Goal: Task Accomplishment & Management: Complete application form

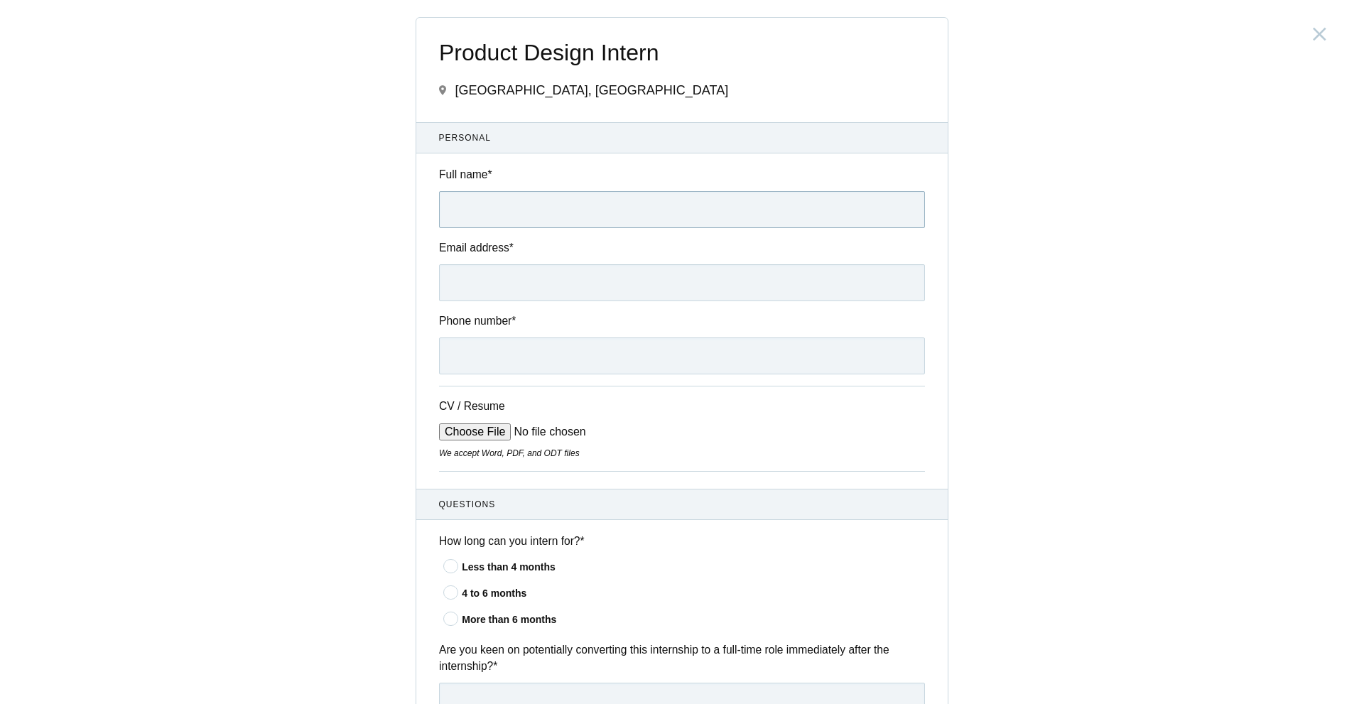
click at [575, 207] on input "Full name *" at bounding box center [682, 209] width 486 height 37
type input "taufeeq mohammad"
type input "taufeeq2701@gmail.com"
type input "+919704494490"
click at [482, 428] on input "CV / Resume" at bounding box center [546, 431] width 215 height 17
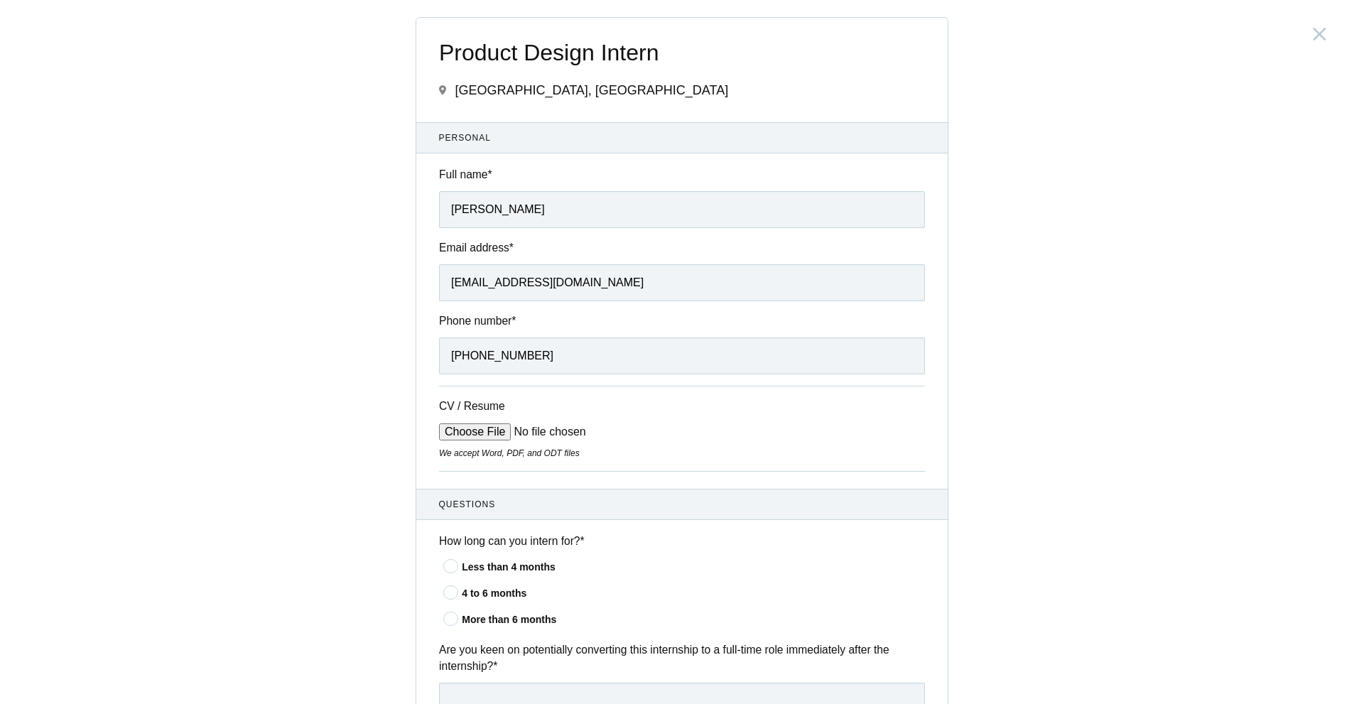
type input "C:\fakepath\Taufeeq_Mohammad_Resume_2 (1) (1).pdf"
click at [449, 614] on icon at bounding box center [451, 618] width 26 height 9
click at [0, 0] on input"] "More than 6 months" at bounding box center [0, 0] width 0 height 0
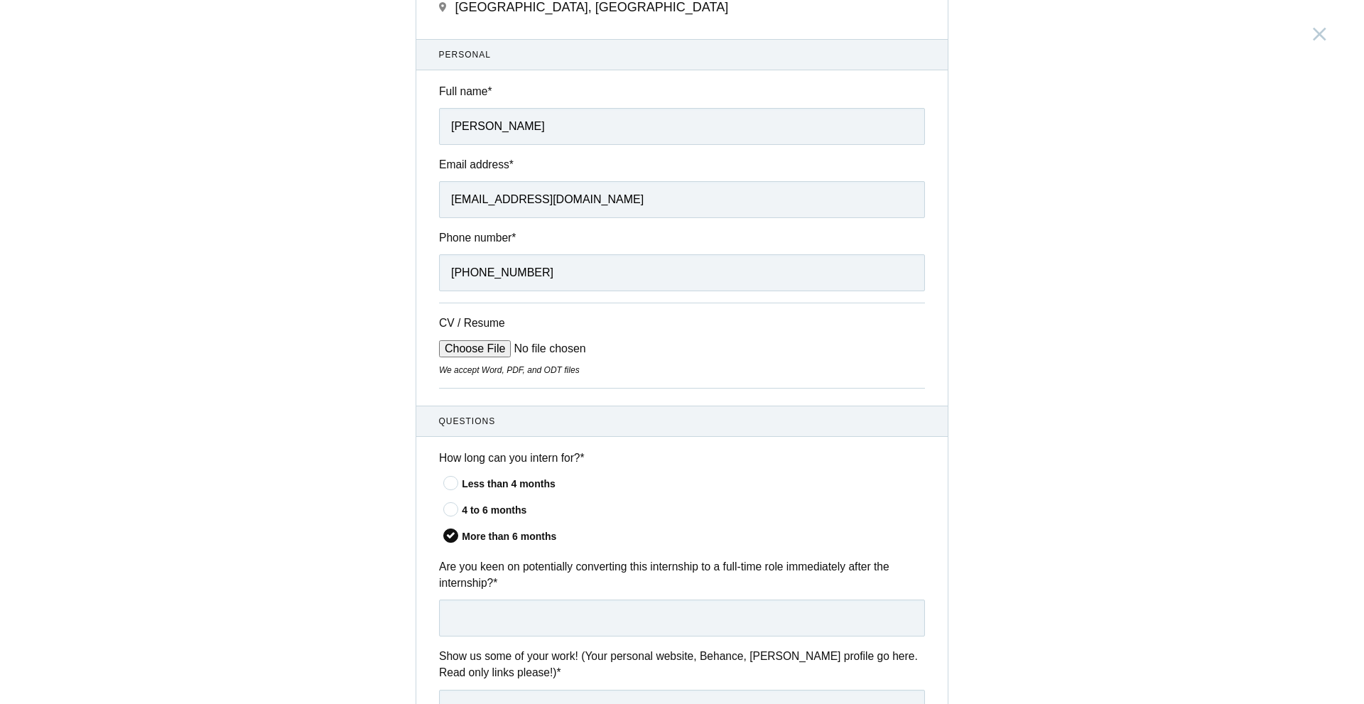
scroll to position [284, 0]
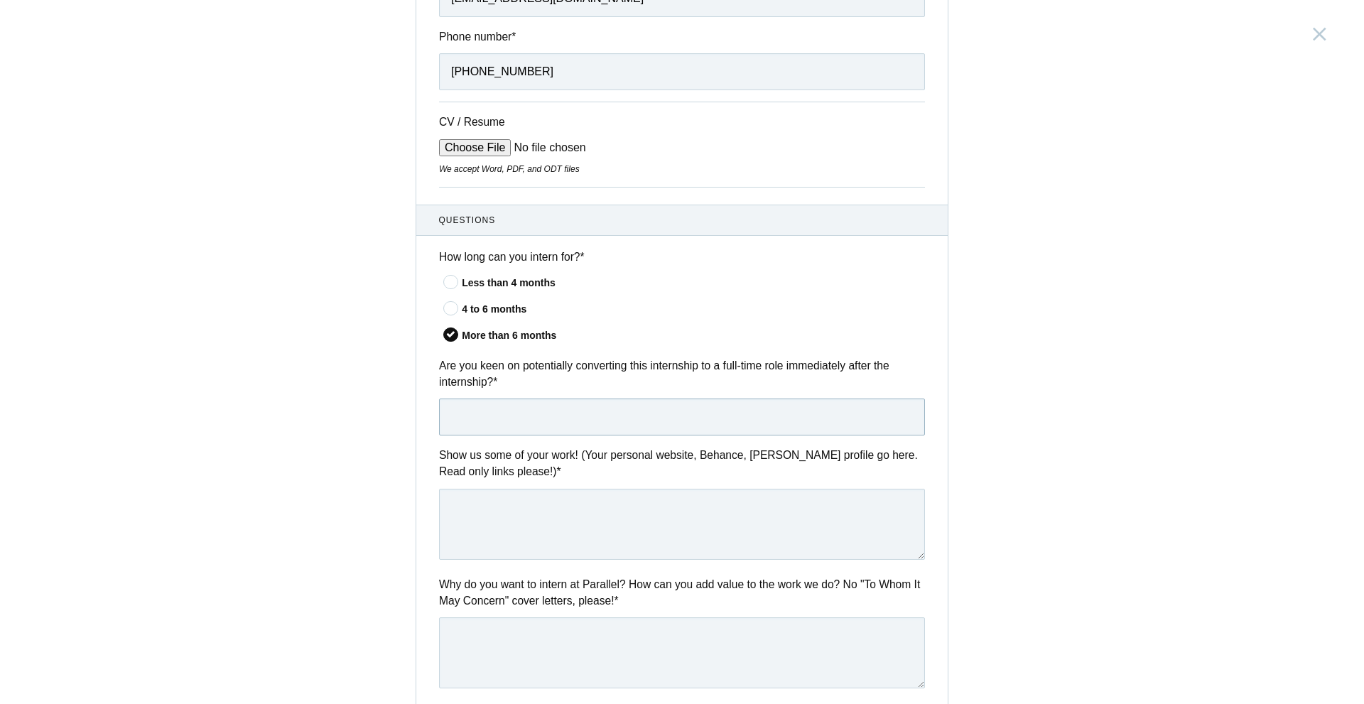
click at [605, 415] on input "text" at bounding box center [682, 417] width 486 height 37
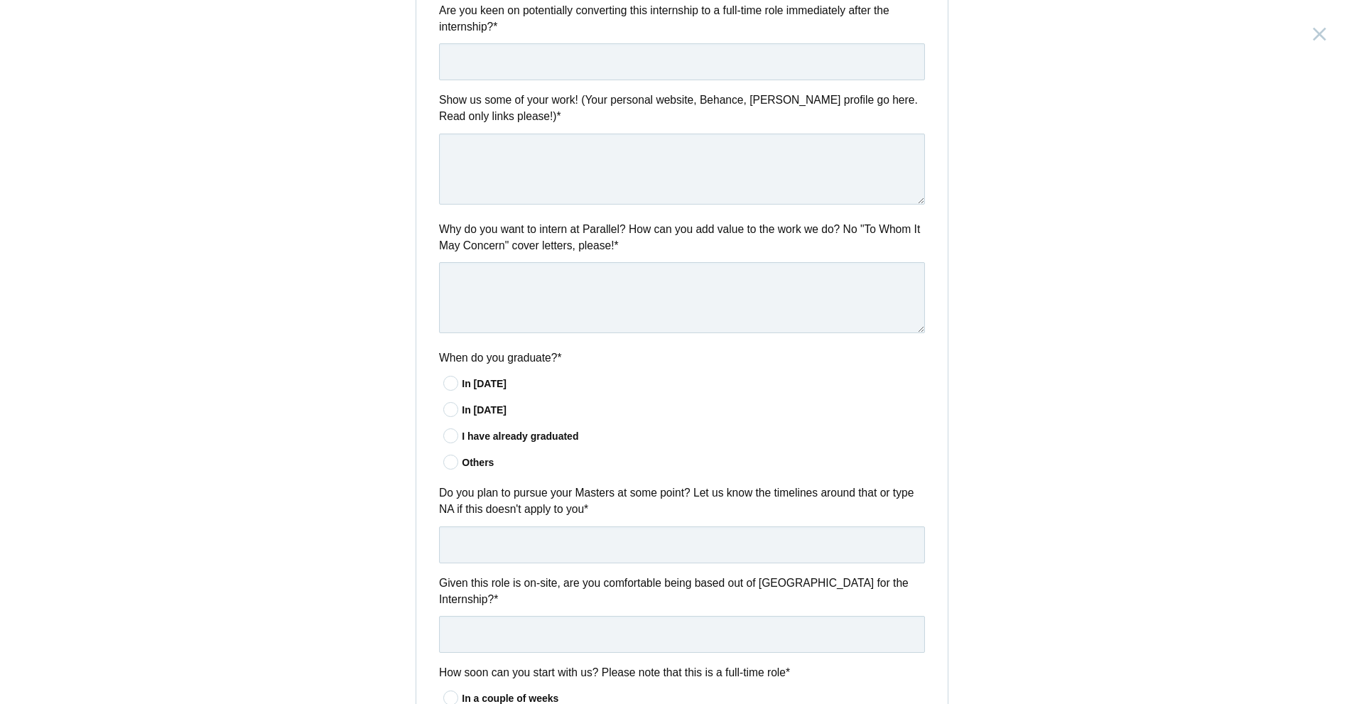
click at [444, 436] on icon at bounding box center [451, 435] width 26 height 9
click at [0, 0] on input"] "I have already graduated" at bounding box center [0, 0] width 0 height 0
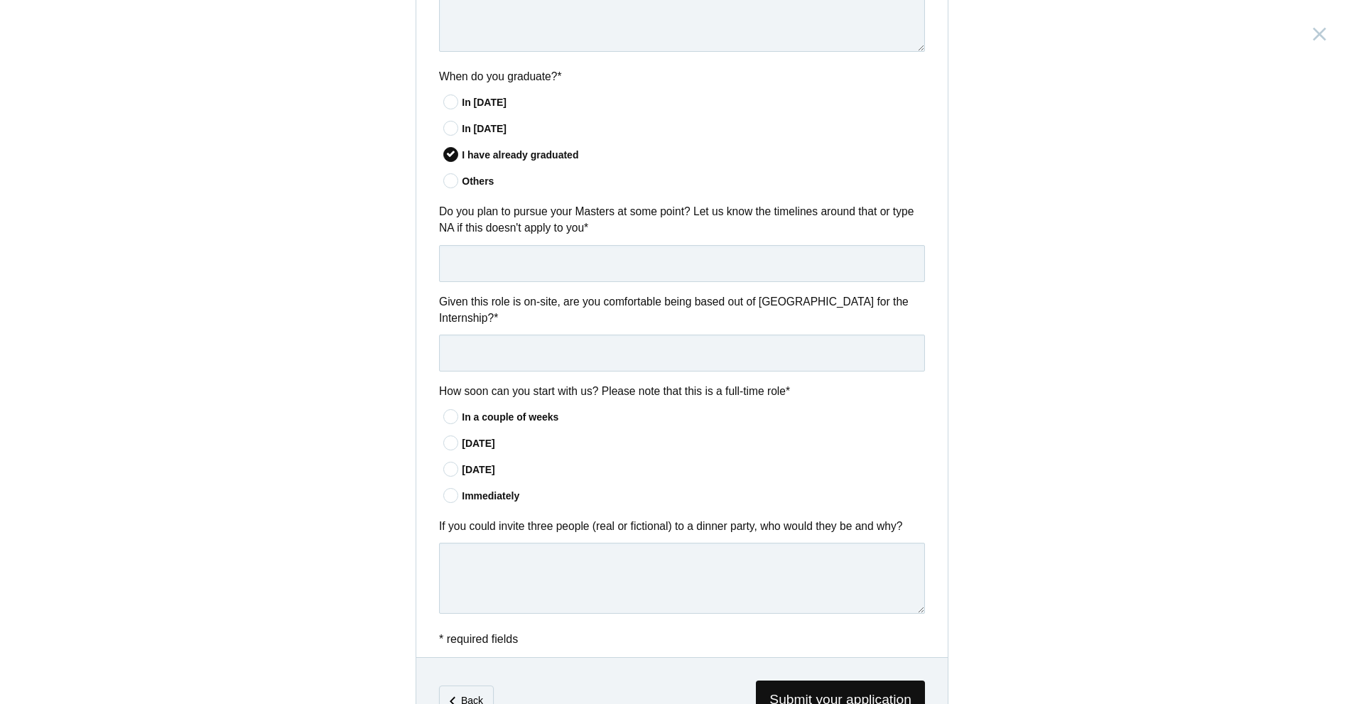
scroll to position [924, 0]
click at [528, 247] on input "text" at bounding box center [682, 260] width 486 height 37
click at [508, 333] on input "text" at bounding box center [682, 350] width 486 height 37
type input "n"
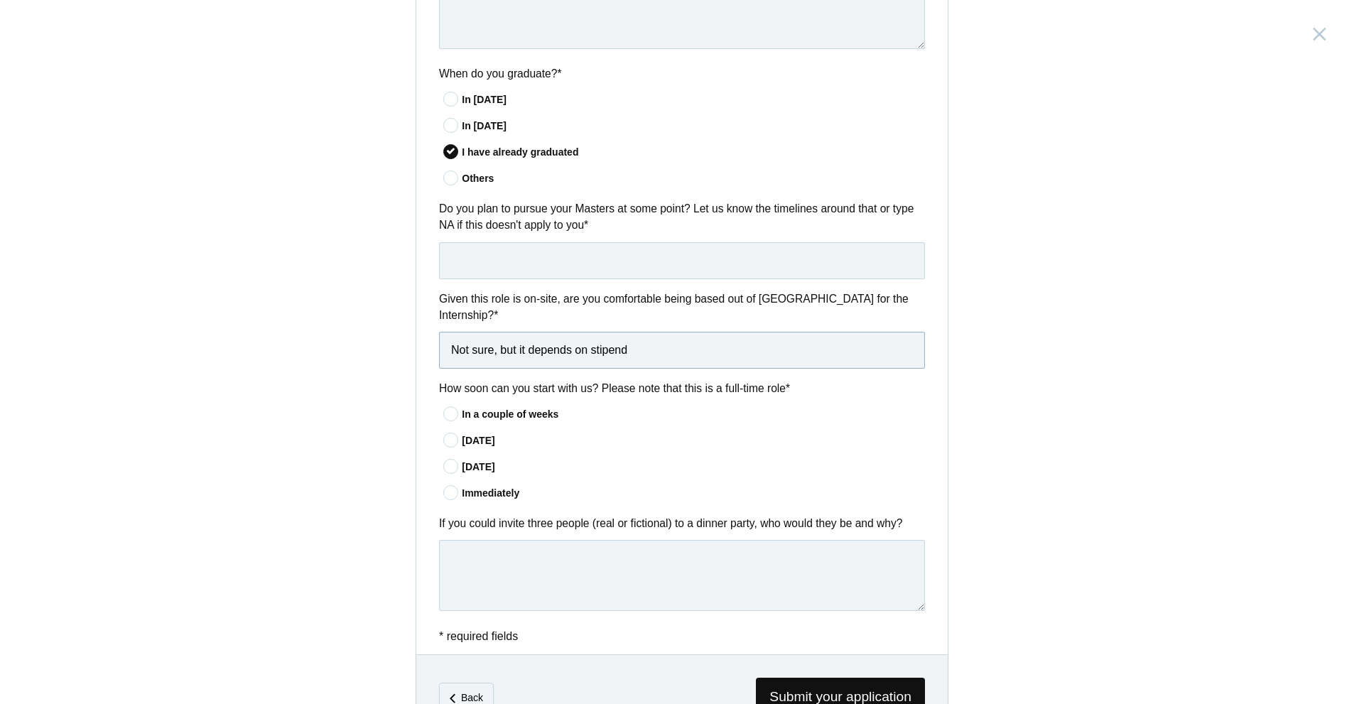
type input "Not sure, but it depends on stipend"
click at [502, 407] on div "In a couple of weeks" at bounding box center [693, 414] width 463 height 15
click at [0, 0] on input"] "In a couple of weeks" at bounding box center [0, 0] width 0 height 0
click at [439, 488] on icon at bounding box center [451, 492] width 26 height 9
click at [0, 0] on input"] "Immediately" at bounding box center [0, 0] width 0 height 0
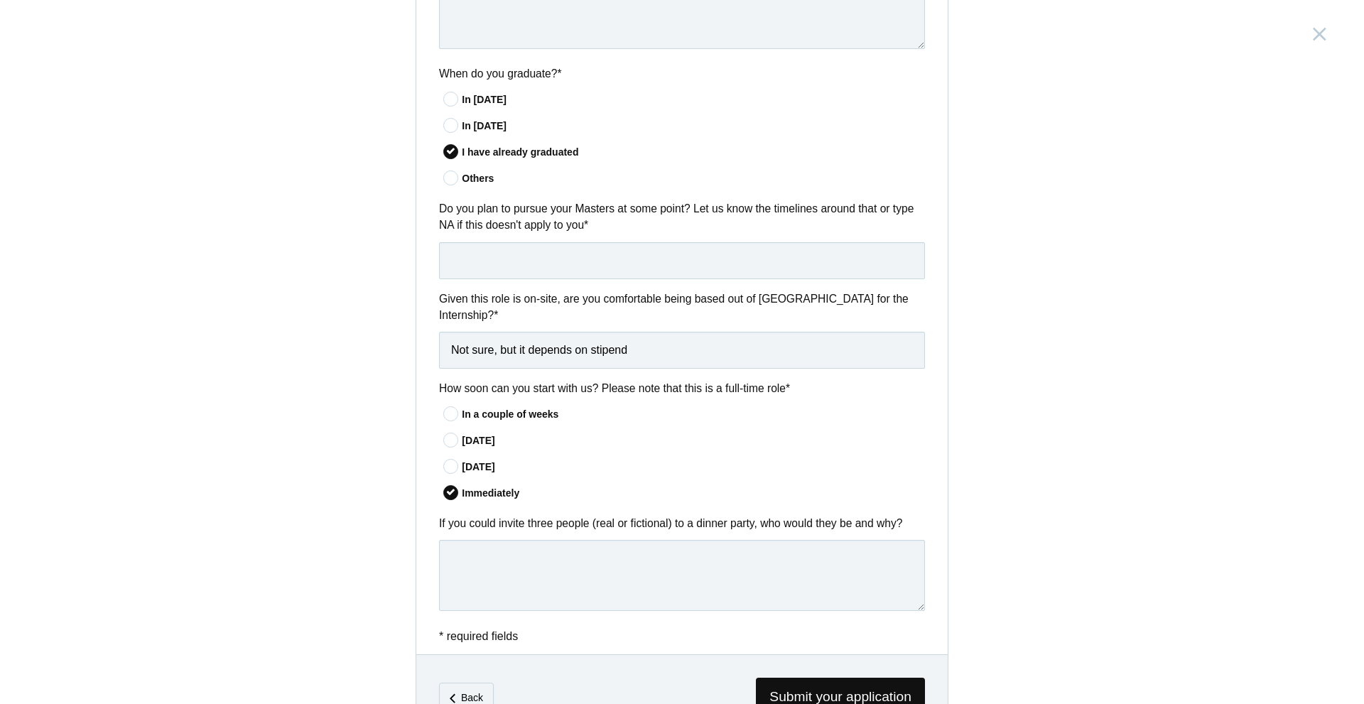
scroll to position [961, 0]
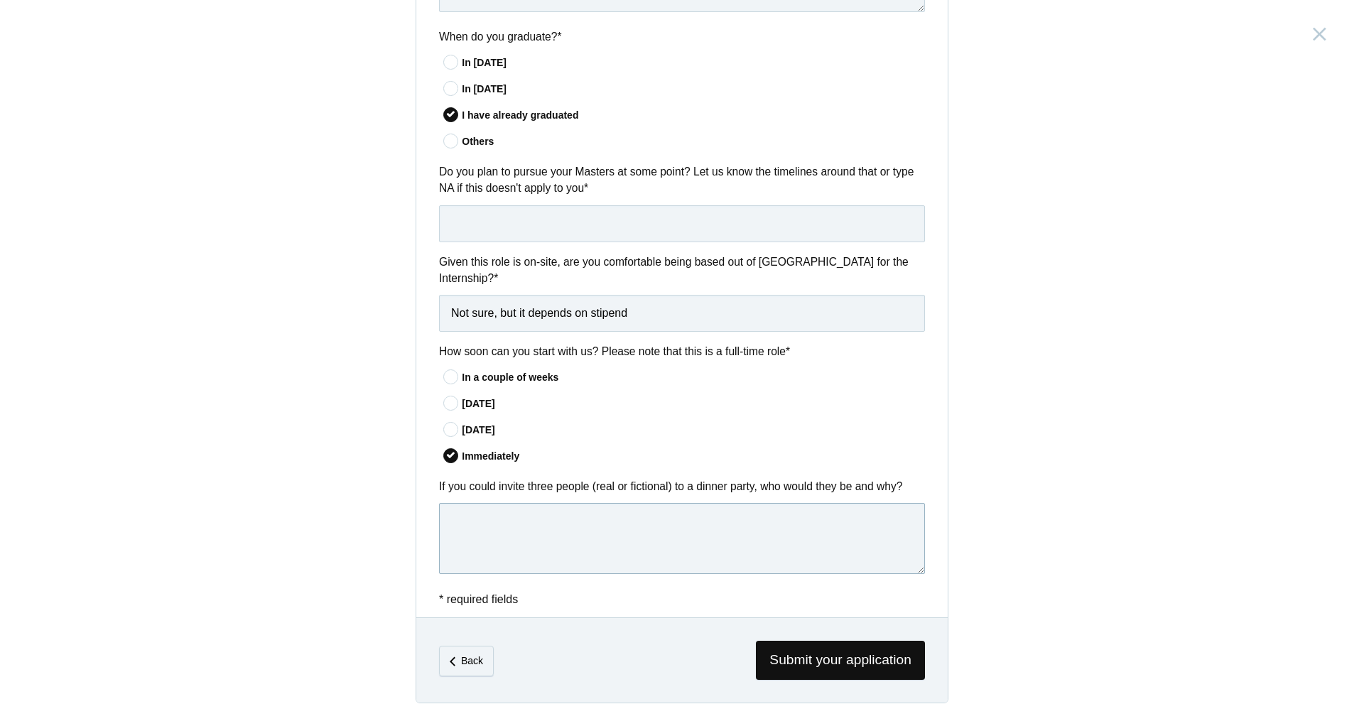
click at [556, 509] on textarea at bounding box center [682, 538] width 486 height 71
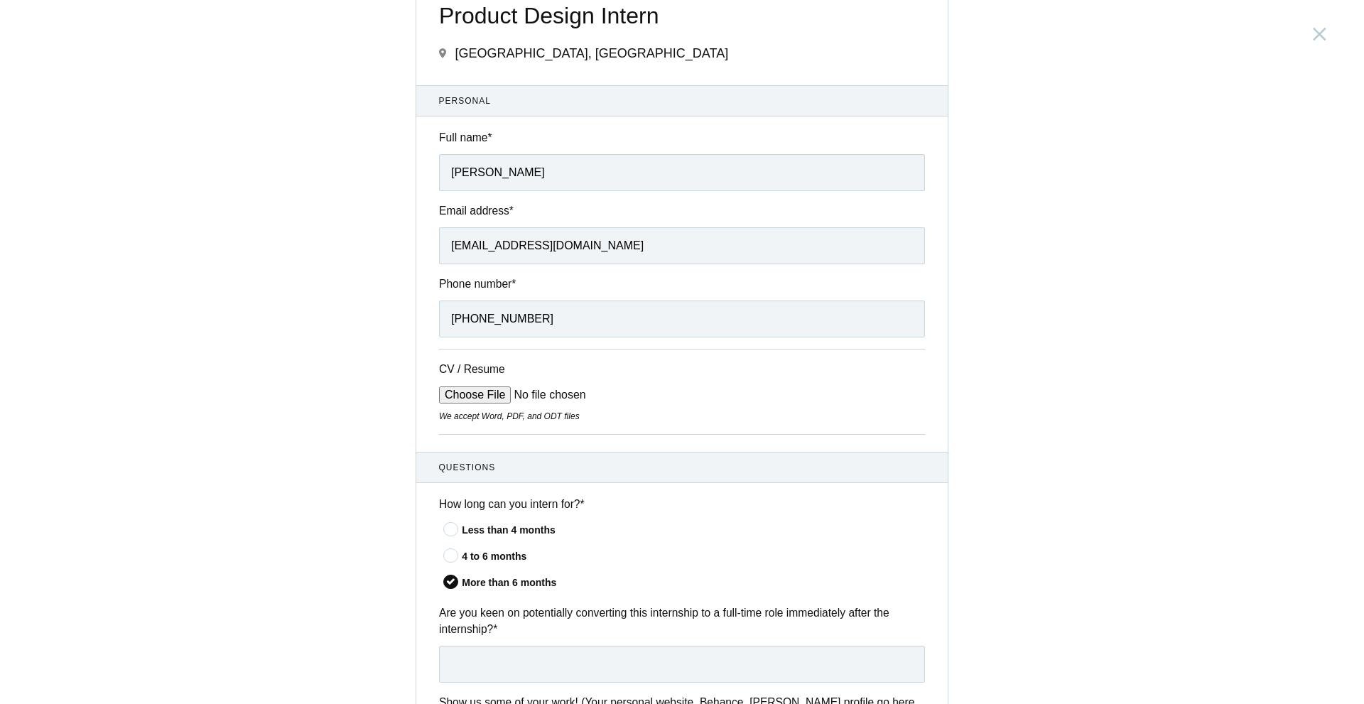
scroll to position [392, 0]
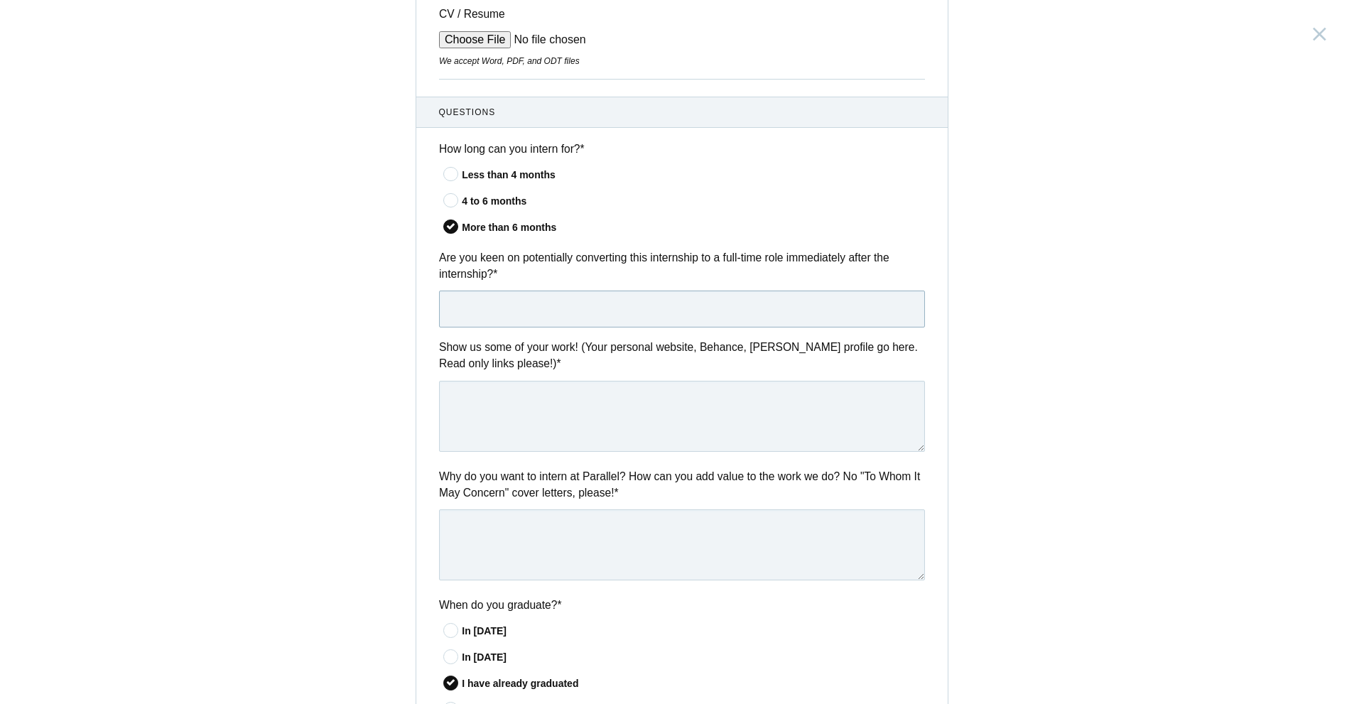
click at [524, 309] on input "text" at bounding box center [682, 309] width 486 height 37
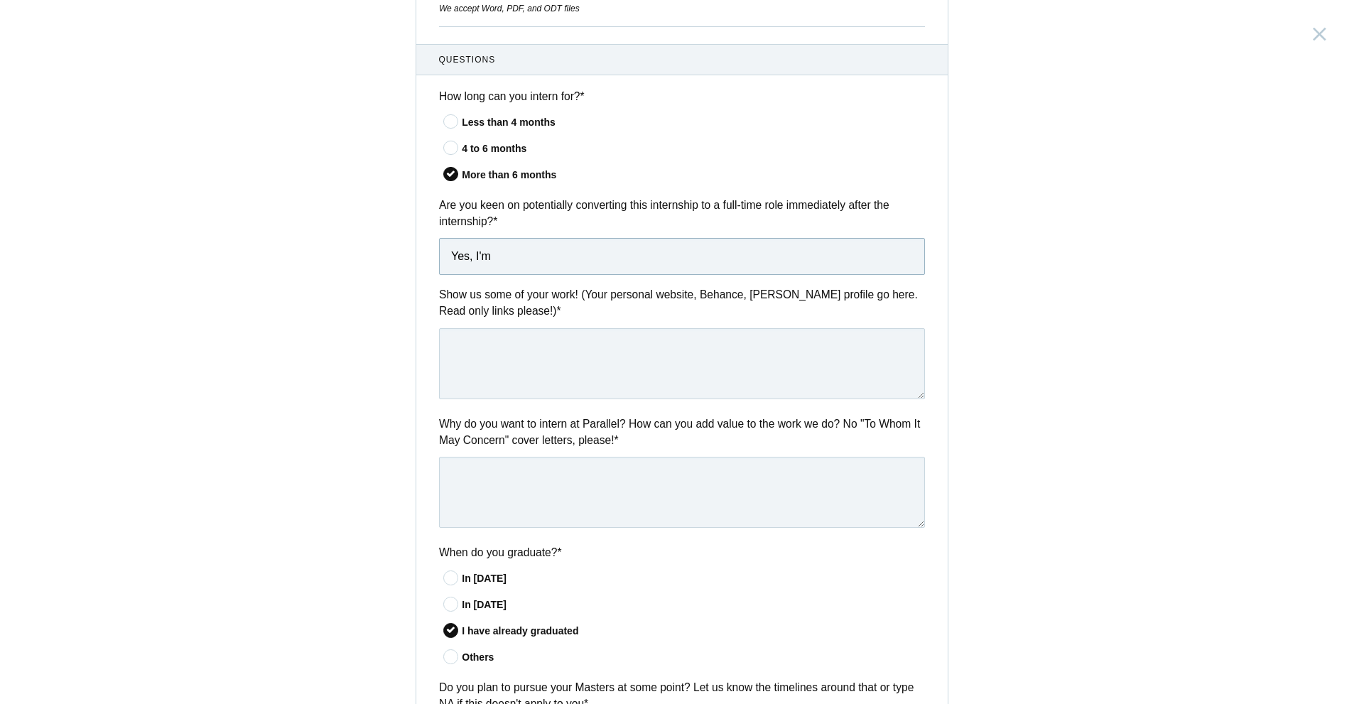
scroll to position [605, 0]
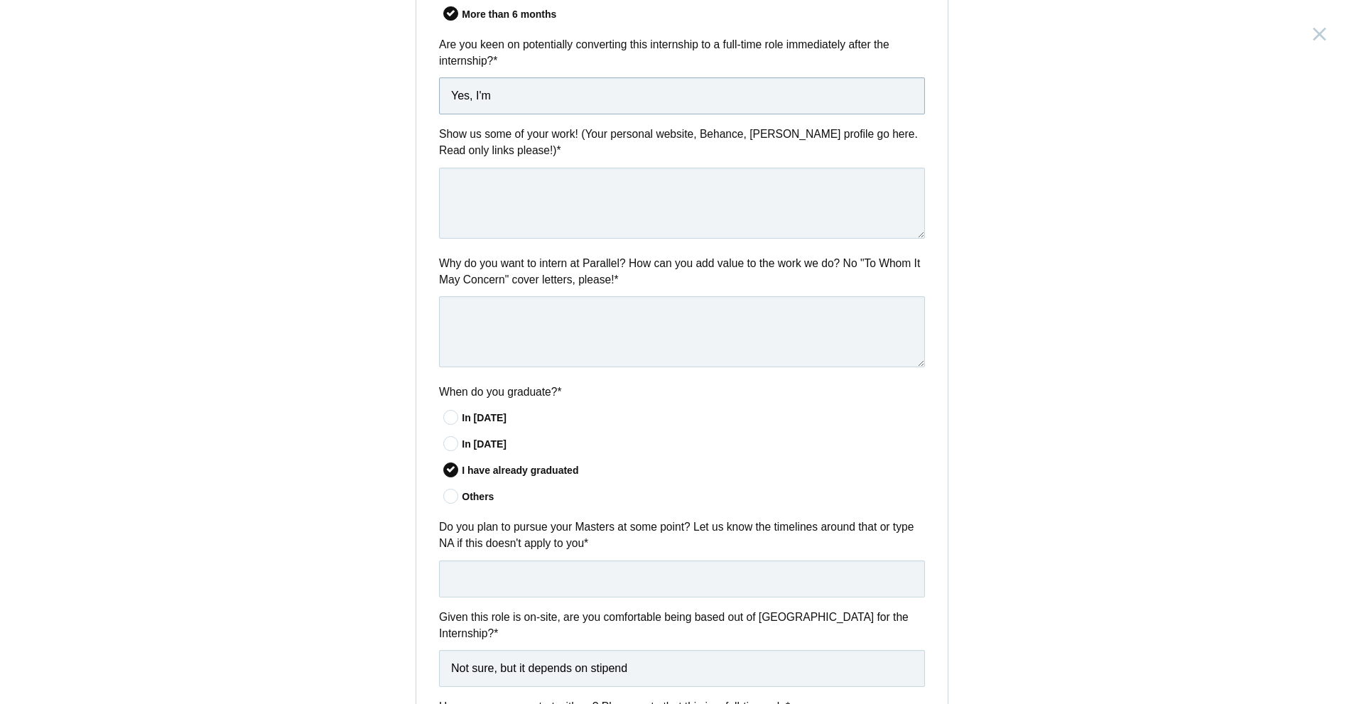
type input "Yes, I'm"
click at [561, 226] on textarea at bounding box center [682, 203] width 486 height 71
paste textarea "https://taufeeqdesigns.framer.website/"
type textarea "https://taufeeqdesigns.framer.website/"
click at [558, 315] on textarea at bounding box center [682, 331] width 486 height 71
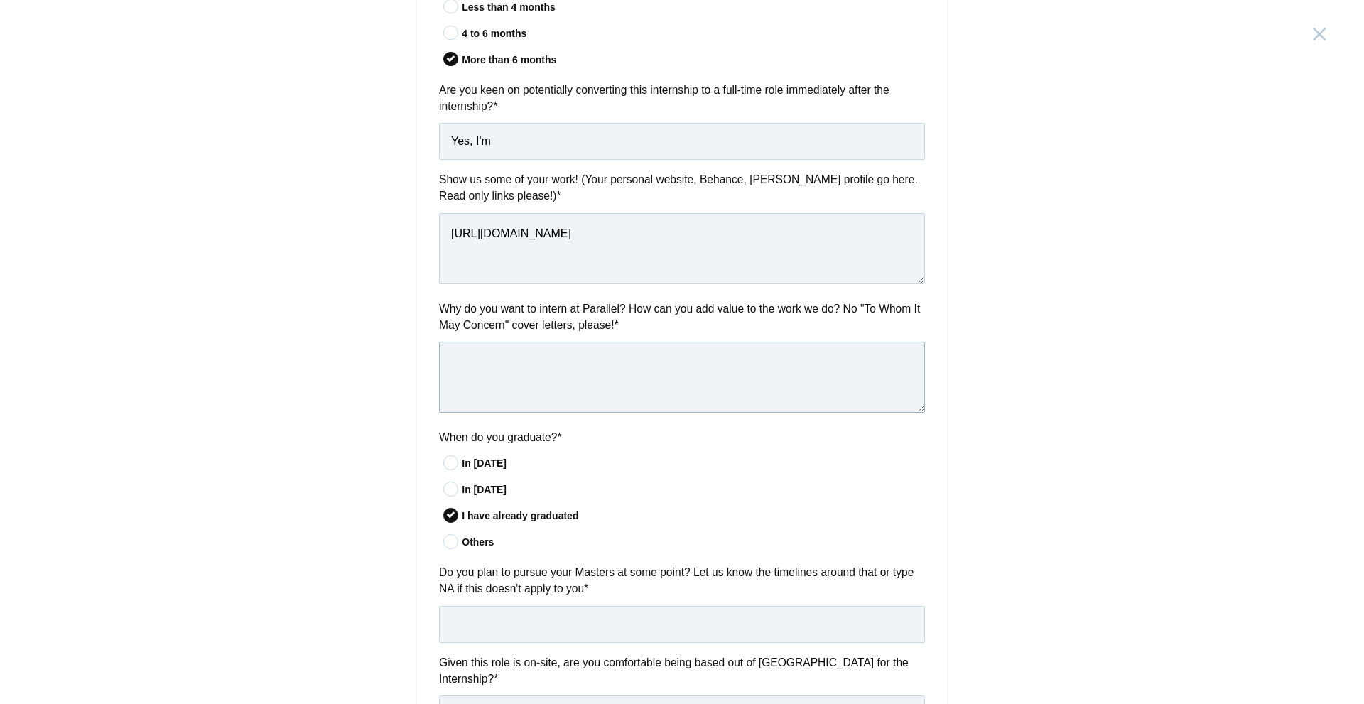
scroll to position [558, 0]
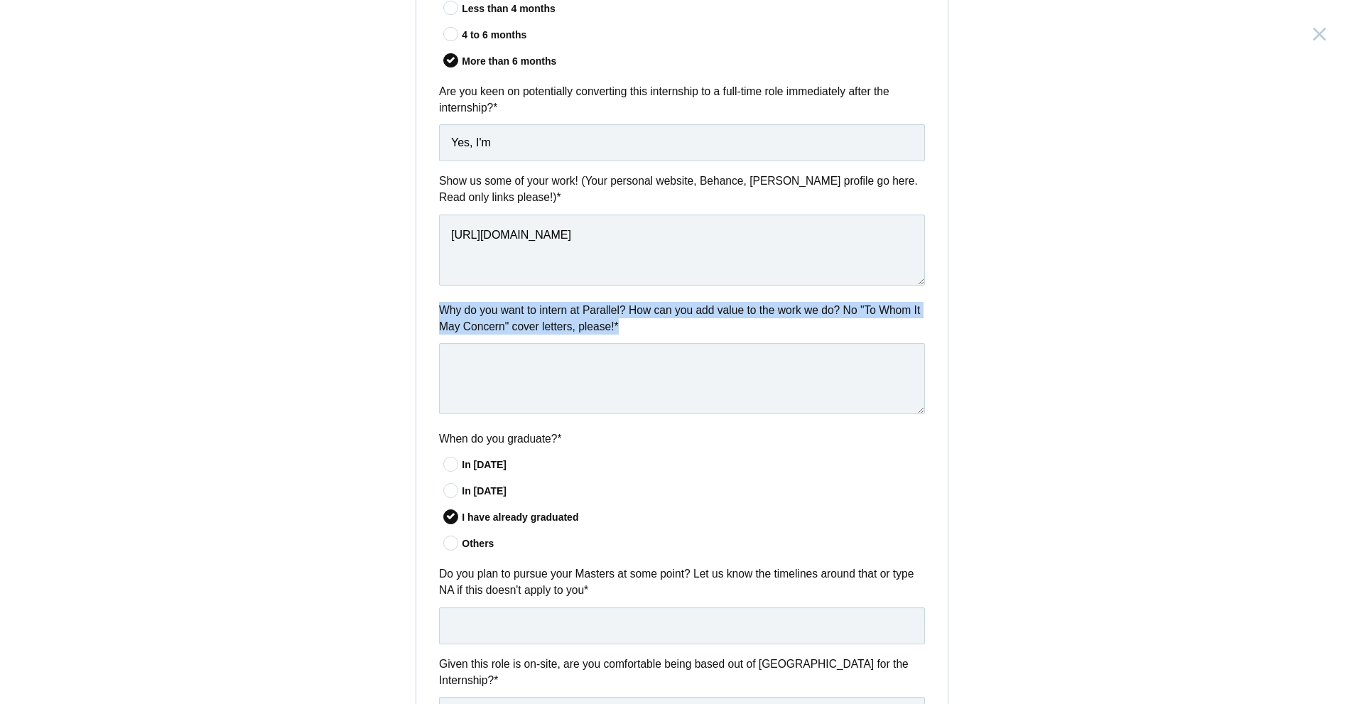
drag, startPoint x: 431, startPoint y: 306, endPoint x: 683, endPoint y: 341, distance: 255.4
click at [683, 341] on div "Why do you want to intern at Parallel? How can you add value to the work we do?…" at bounding box center [681, 360] width 531 height 117
copy div "Why do you want to intern at Parallel? How can you add value to the work we do?…"
click at [917, 295] on div "Questions How long can you intern for? * Less than 4 months 4 to 6 months More …" at bounding box center [681, 456] width 531 height 1052
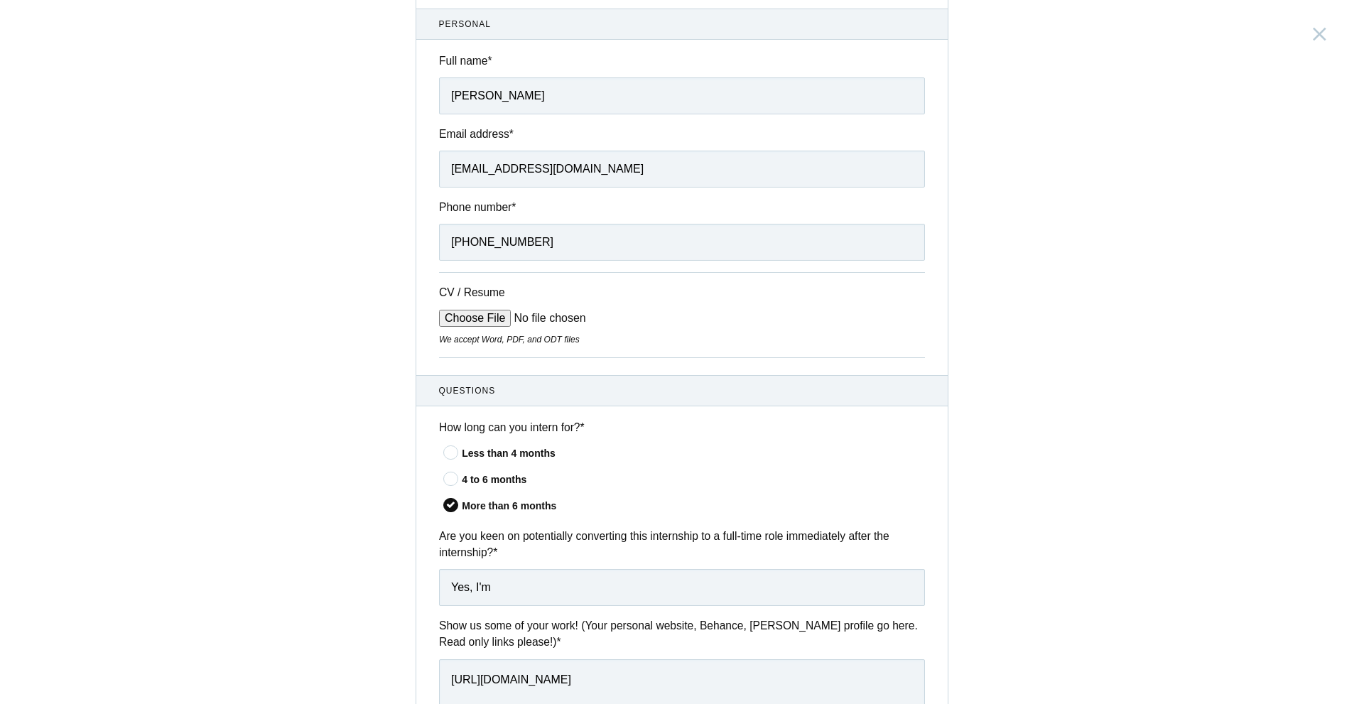
scroll to position [108, 0]
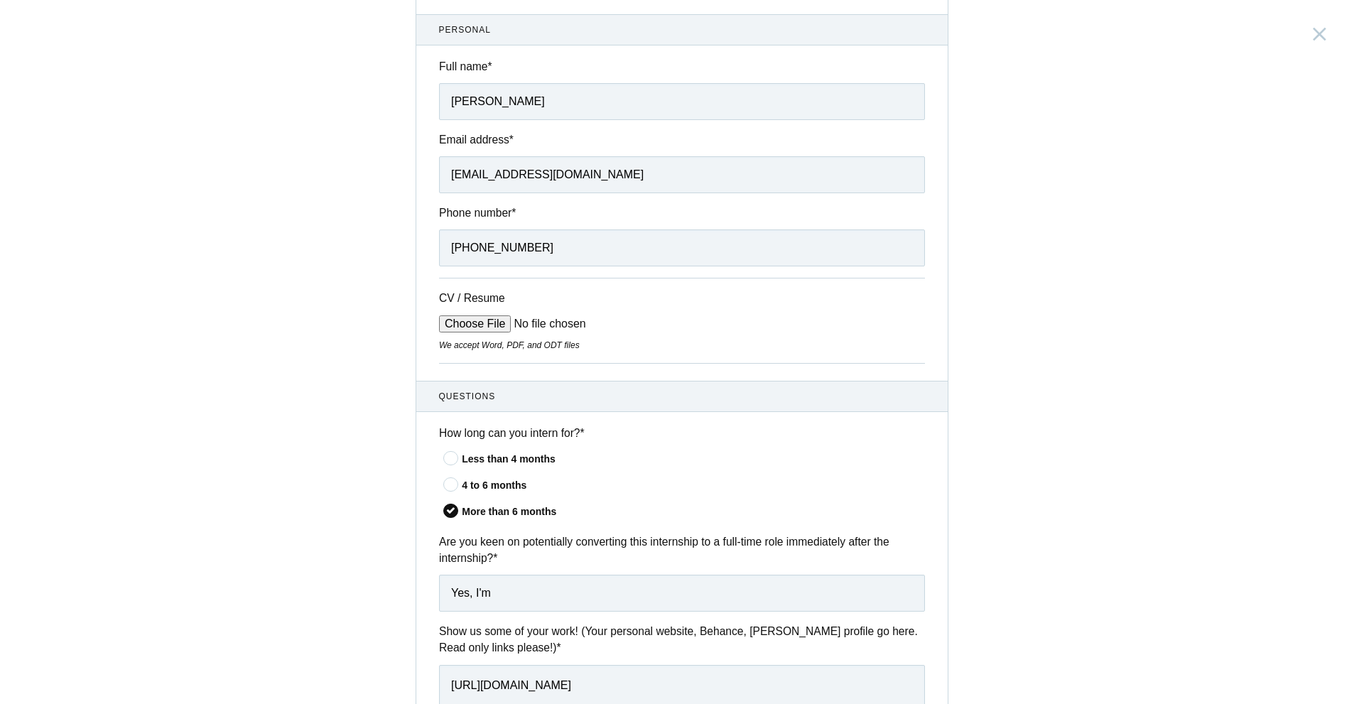
click at [491, 490] on div "4 to 6 months" at bounding box center [693, 485] width 463 height 15
click at [0, 0] on input"] "4 to 6 months" at bounding box center [0, 0] width 0 height 0
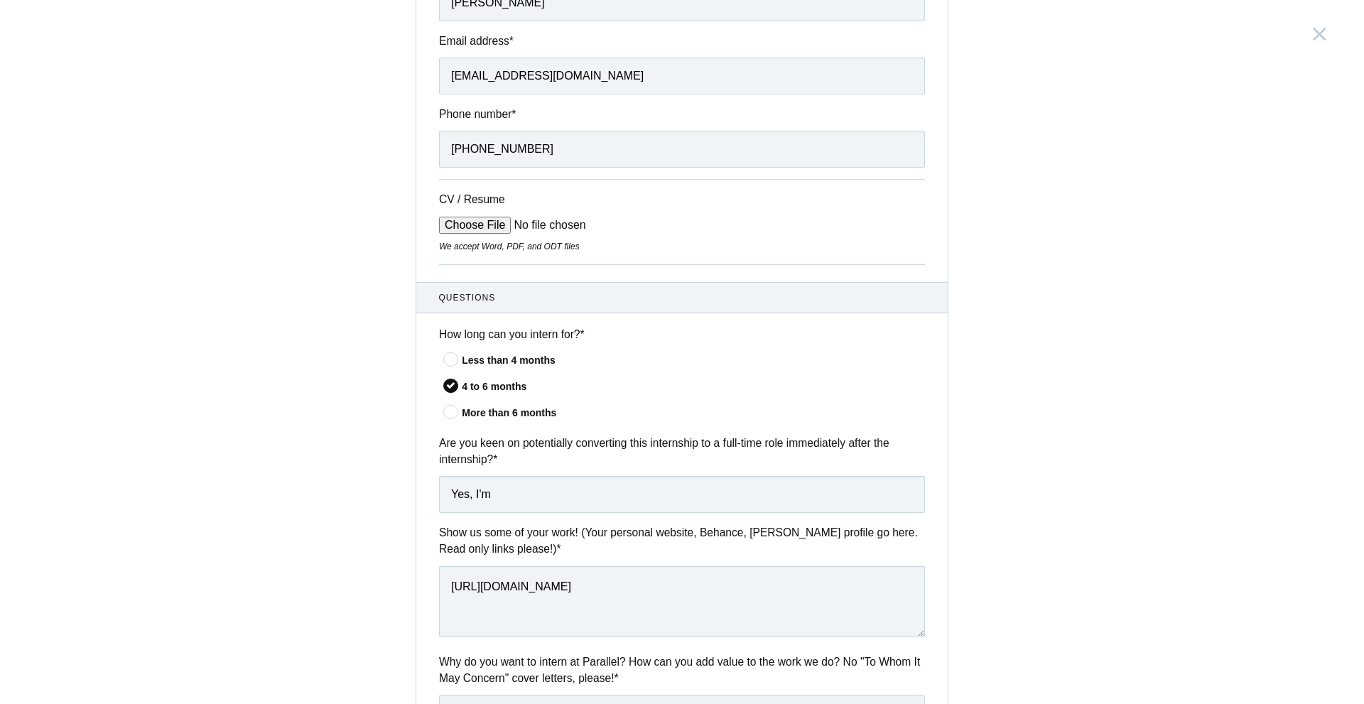
scroll to position [463, 0]
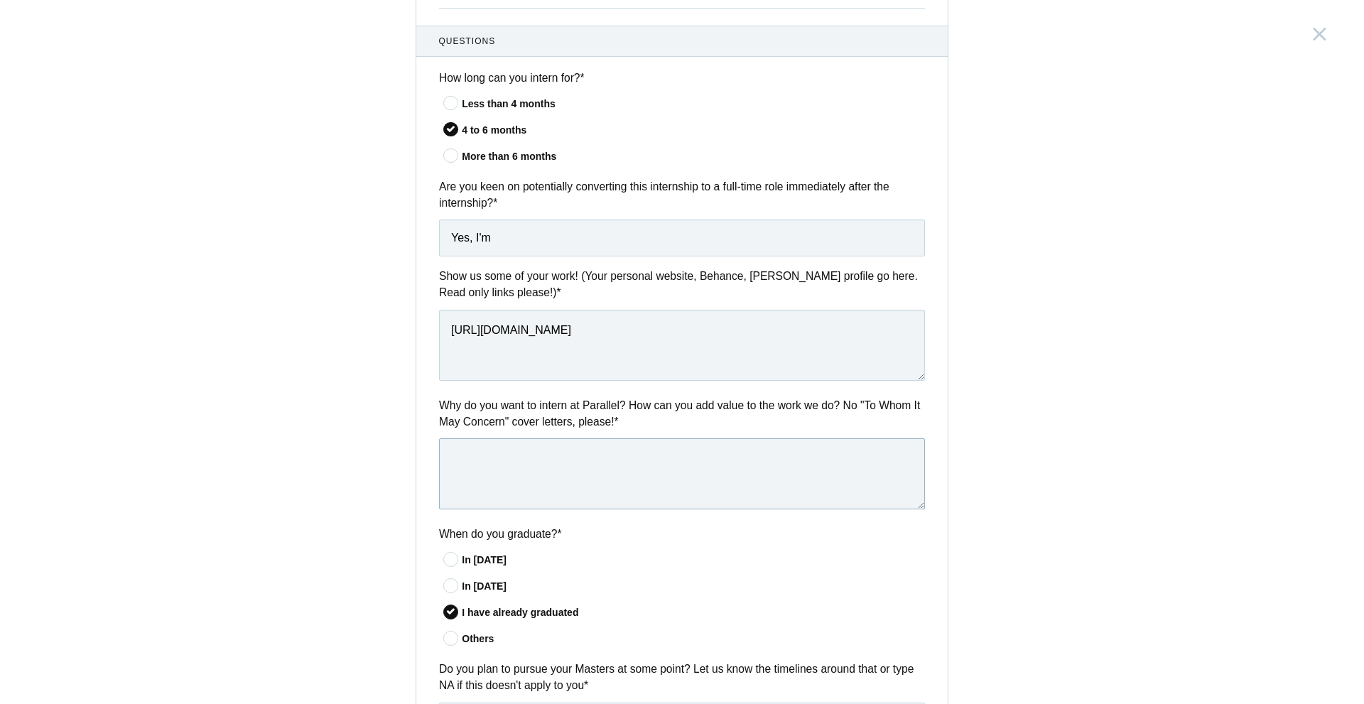
click at [568, 484] on textarea at bounding box center [682, 473] width 486 height 71
paste textarea "I’m the kind of designer who believes “good” is just the starting line — which …"
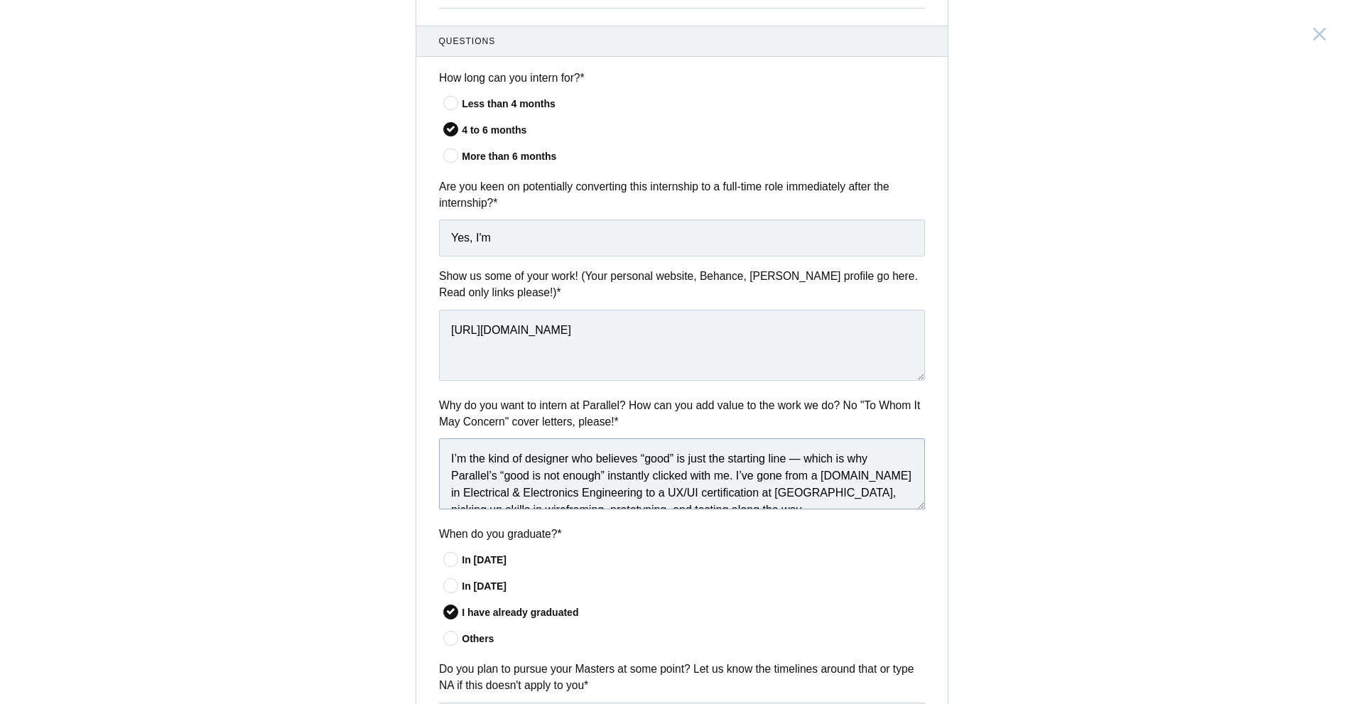
scroll to position [92, 0]
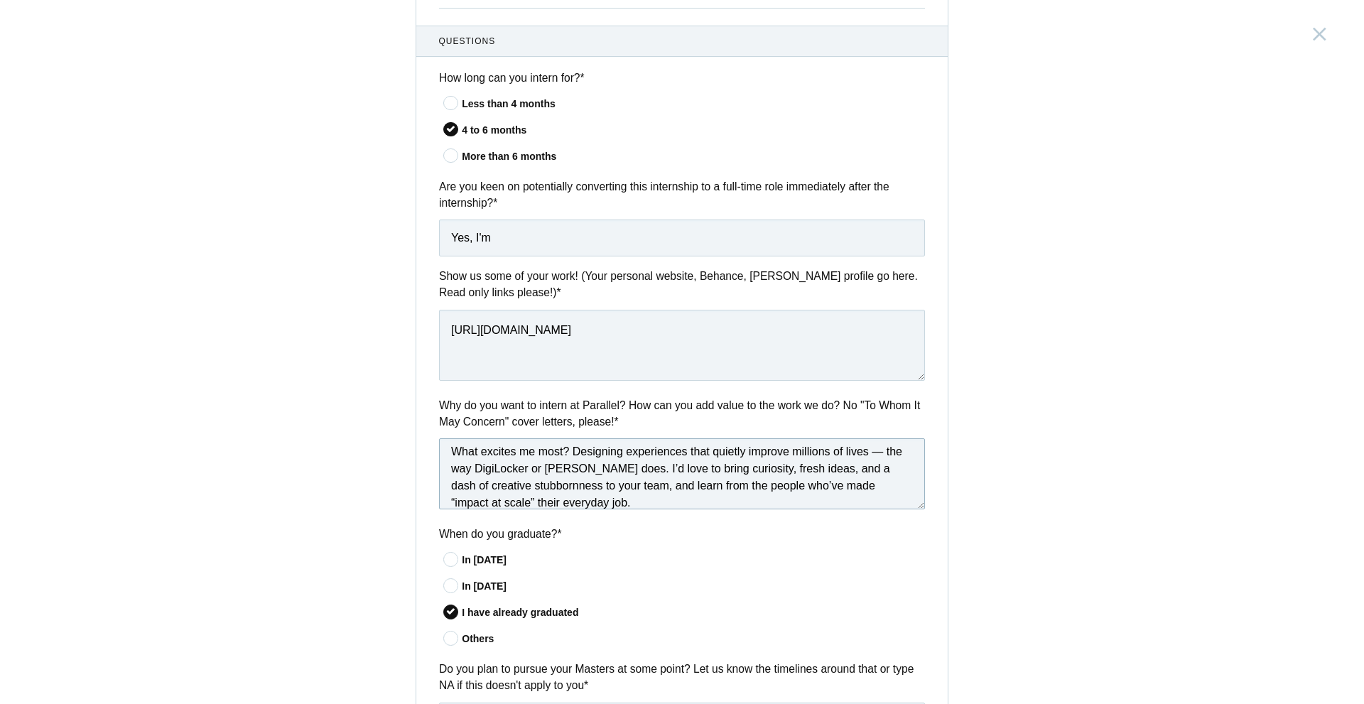
drag, startPoint x: 865, startPoint y: 449, endPoint x: 608, endPoint y: 472, distance: 258.2
click at [608, 472] on textarea "I’m the kind of designer who believes “good” is just the starting line — which …" at bounding box center [682, 473] width 486 height 71
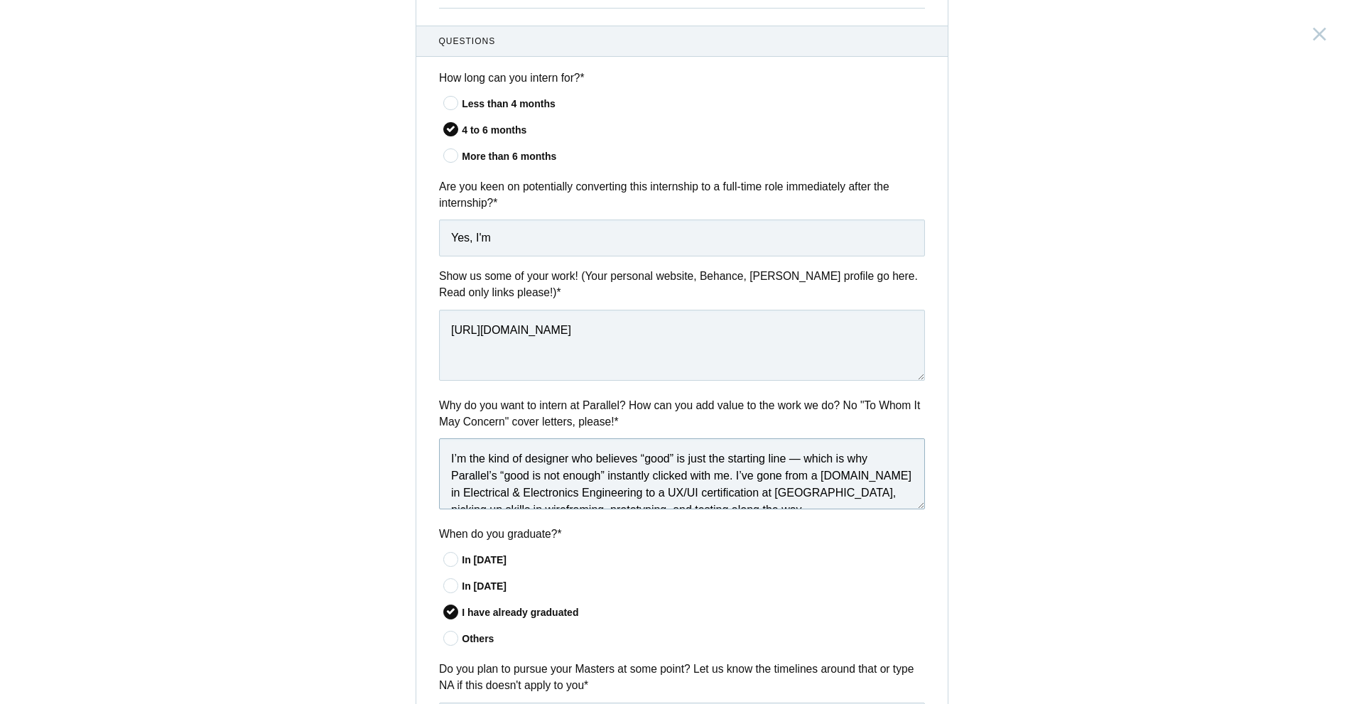
click at [796, 454] on textarea "I’m the kind of designer who believes “good” is just the starting line — which …" at bounding box center [682, 473] width 486 height 71
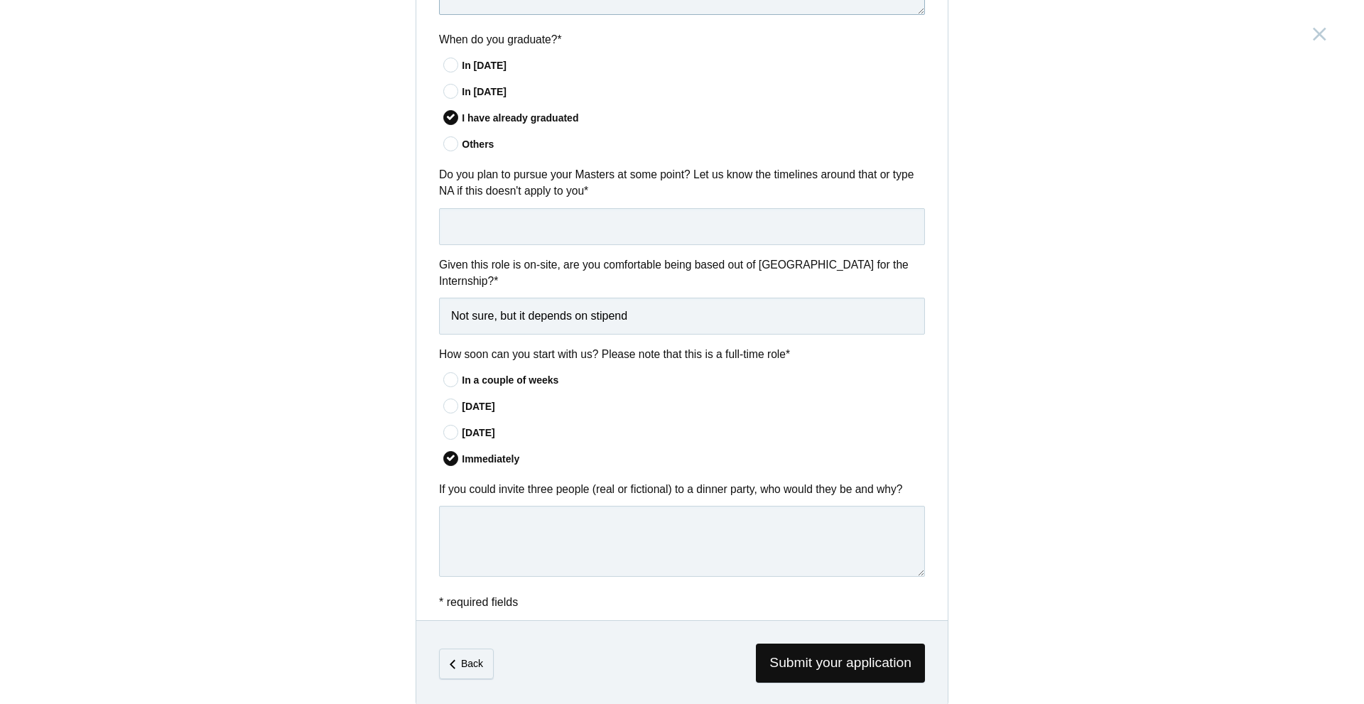
scroll to position [961, 0]
type textarea "I’m the kind of designer who believes “good” is just the starting line, which i…"
click at [628, 225] on input "text" at bounding box center [682, 223] width 486 height 37
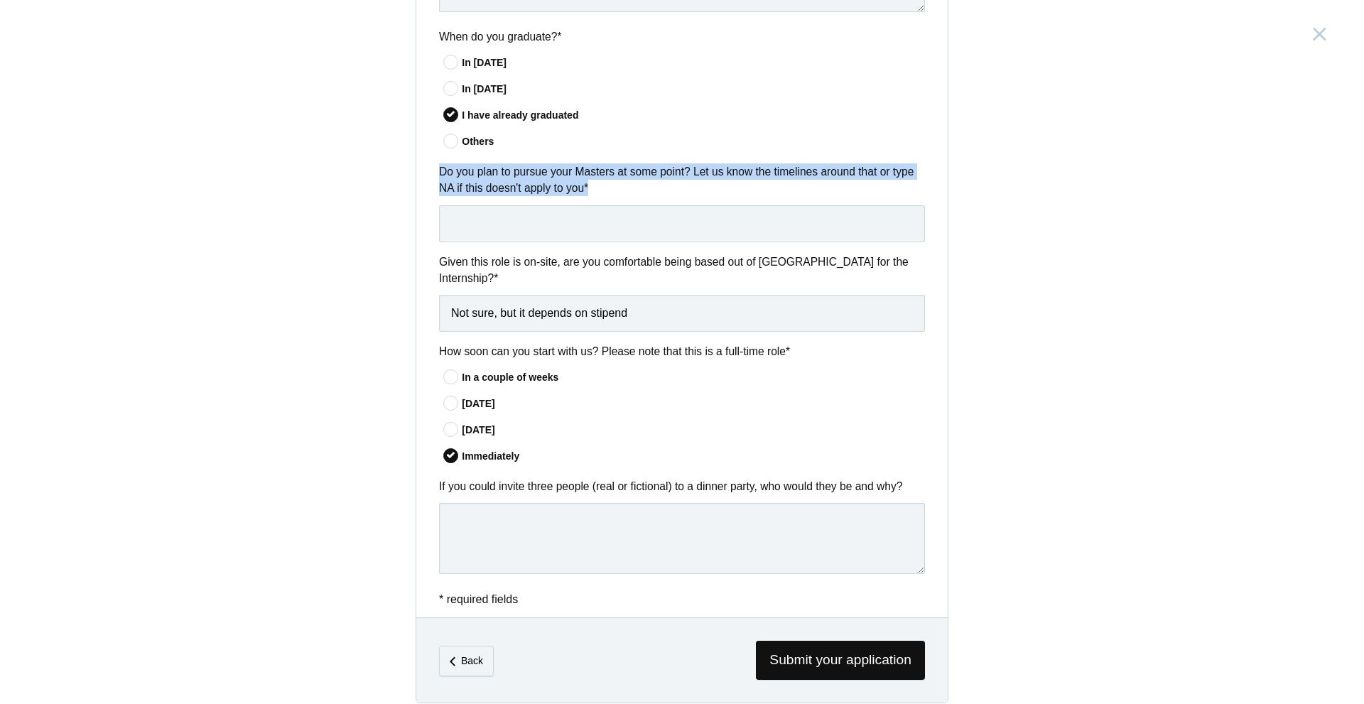
drag, startPoint x: 434, startPoint y: 165, endPoint x: 589, endPoint y: 192, distance: 157.2
click at [589, 192] on label "Do you plan to pursue your Masters at some point? Let us know the timelines aro…" at bounding box center [682, 179] width 486 height 33
copy label "Do you plan to pursue your Masters at some point? Let us know the timelines aro…"
click at [1130, 167] on div "Product Design Intern India, Bangalore Submitting form failed, try again. Retry…" at bounding box center [682, 352] width 1364 height 704
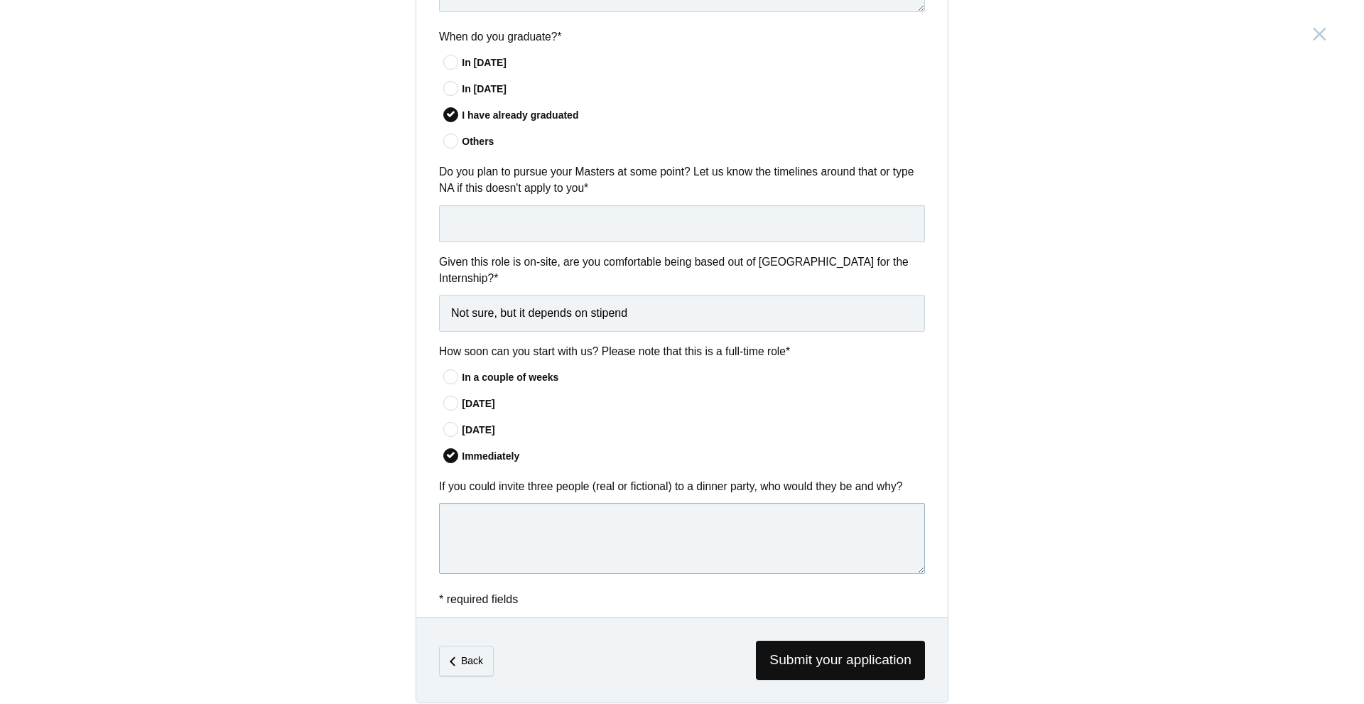
click at [480, 503] on textarea at bounding box center [682, 538] width 486 height 71
click at [467, 239] on input "text" at bounding box center [682, 223] width 486 height 37
type input "y"
click at [475, 224] on input "Yes, Probably in about 3 years" at bounding box center [682, 223] width 486 height 37
click at [646, 226] on input "Yes, probably in about 3 years" at bounding box center [682, 223] width 486 height 37
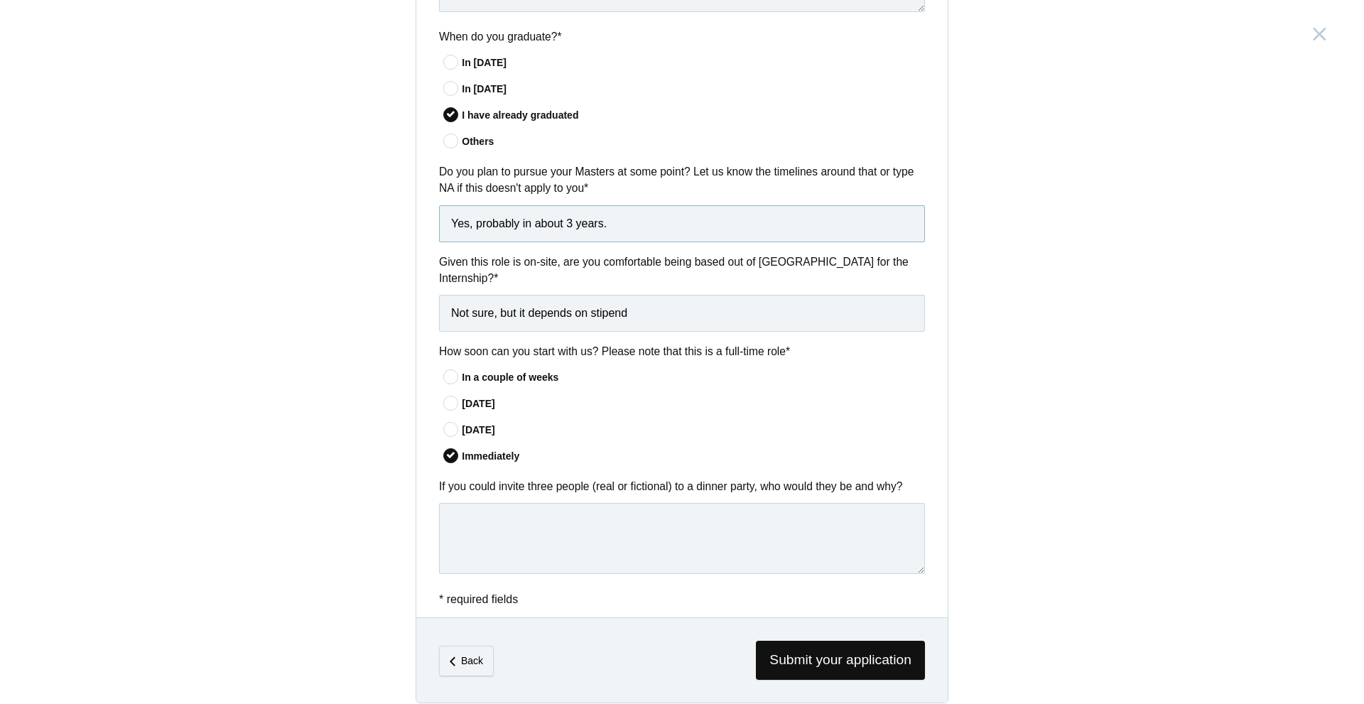
type input "Yes, probably in about 3 years."
click at [480, 514] on textarea at bounding box center [682, 538] width 486 height 71
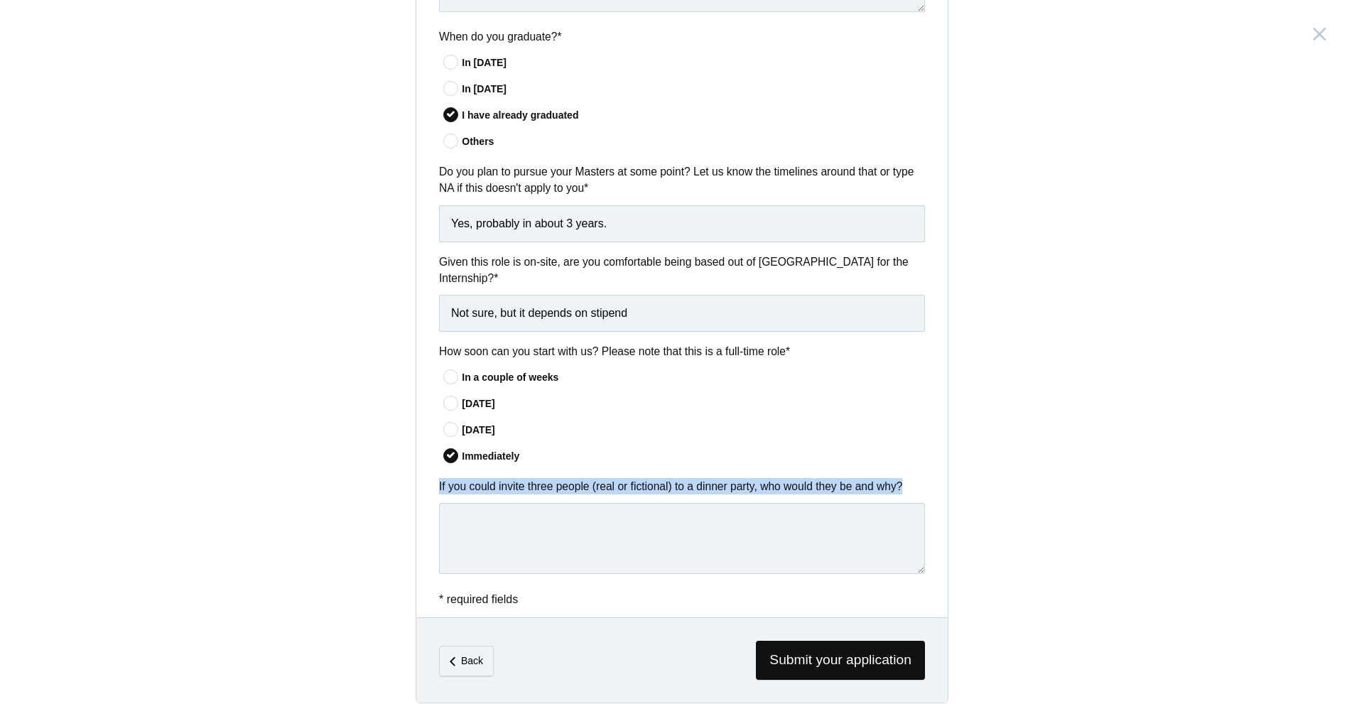
drag, startPoint x: 434, startPoint y: 469, endPoint x: 937, endPoint y: 468, distance: 503.0
click at [937, 478] on div "If you could invite three people (real or fictional) to a dinner party, who wou…" at bounding box center [681, 528] width 531 height 101
copy label "If you could invite three people (real or fictional) to a dinner party, who wou…"
click at [985, 457] on div "Product Design Intern India, Bangalore Submitting form failed, try again. Retry…" at bounding box center [682, 352] width 1364 height 704
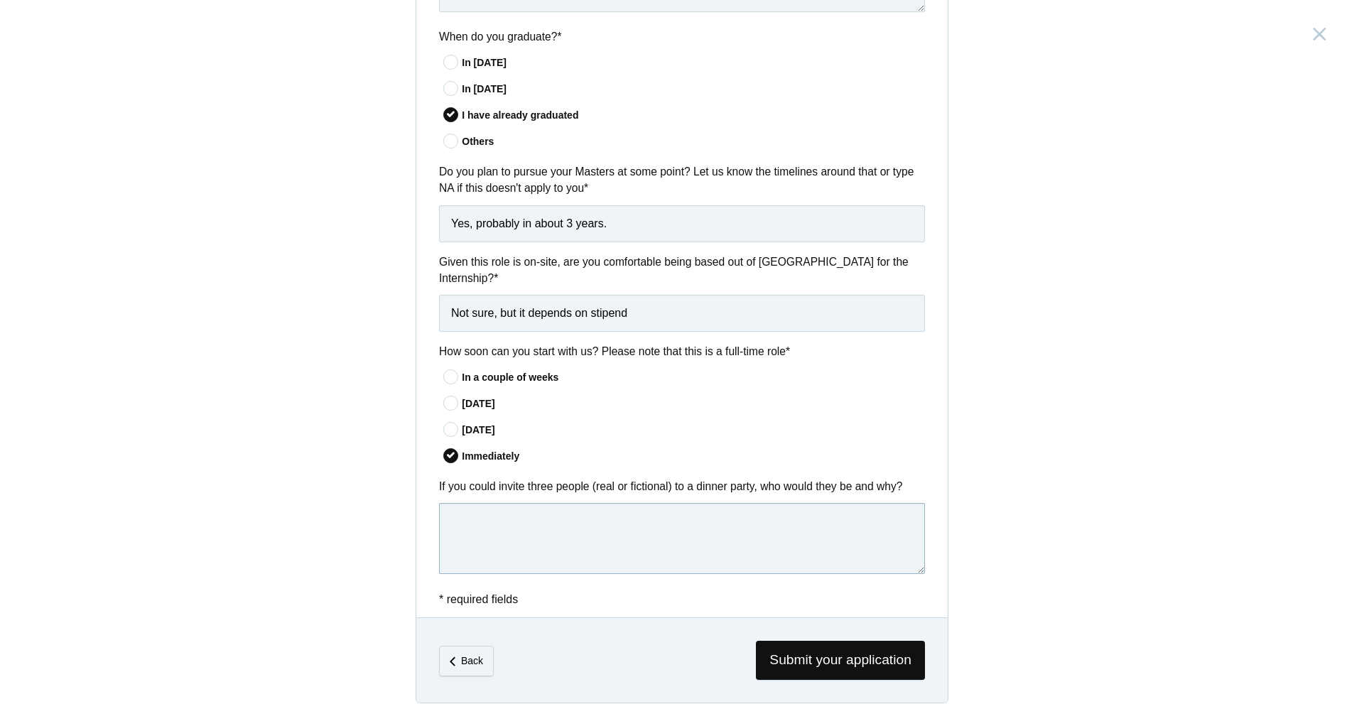
click at [642, 524] on textarea at bounding box center [682, 538] width 486 height 71
click at [768, 641] on span "Submit your application" at bounding box center [840, 660] width 169 height 39
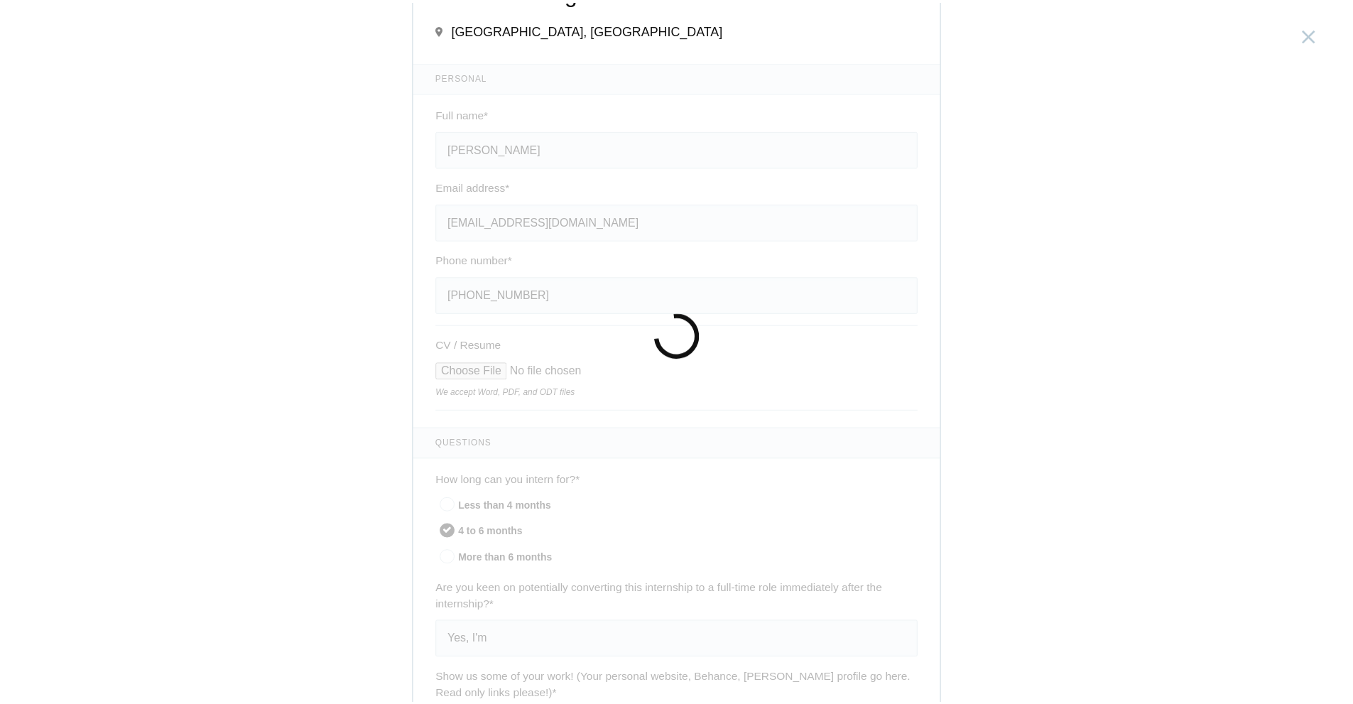
scroll to position [0, 0]
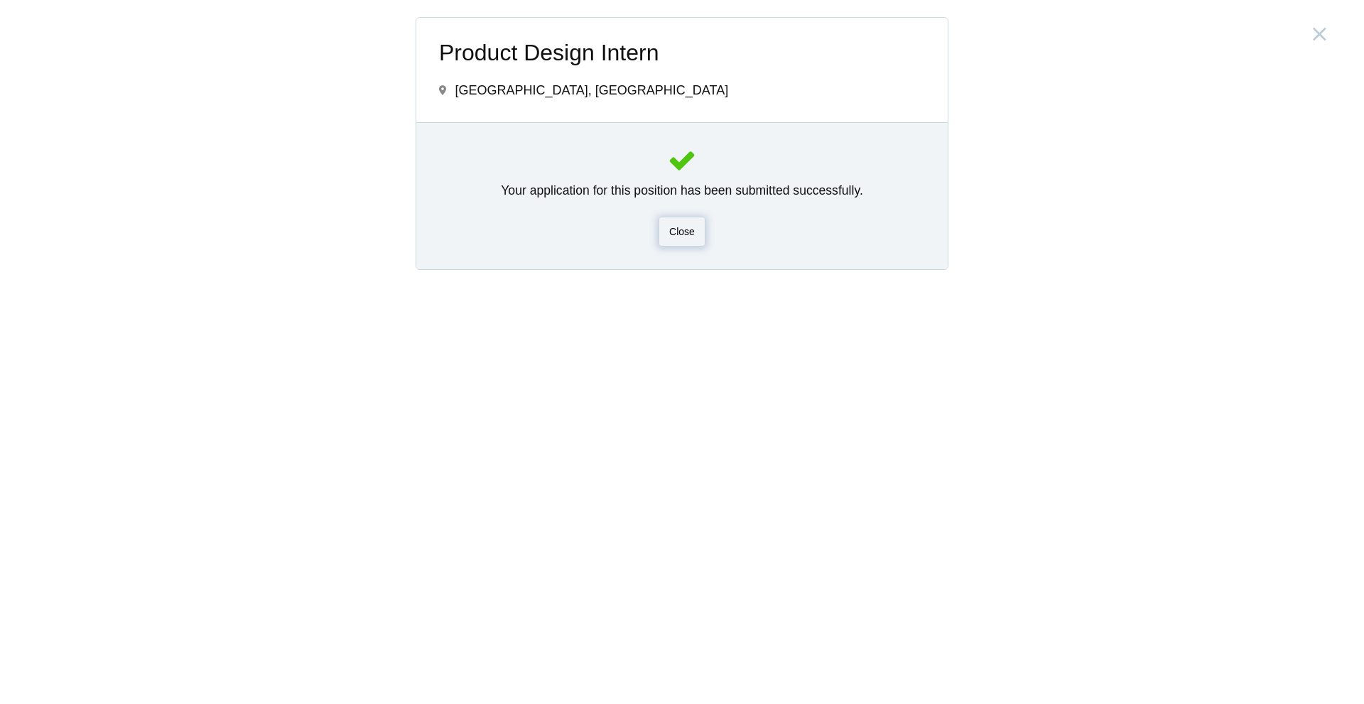
click at [671, 237] on span "Close" at bounding box center [682, 231] width 26 height 11
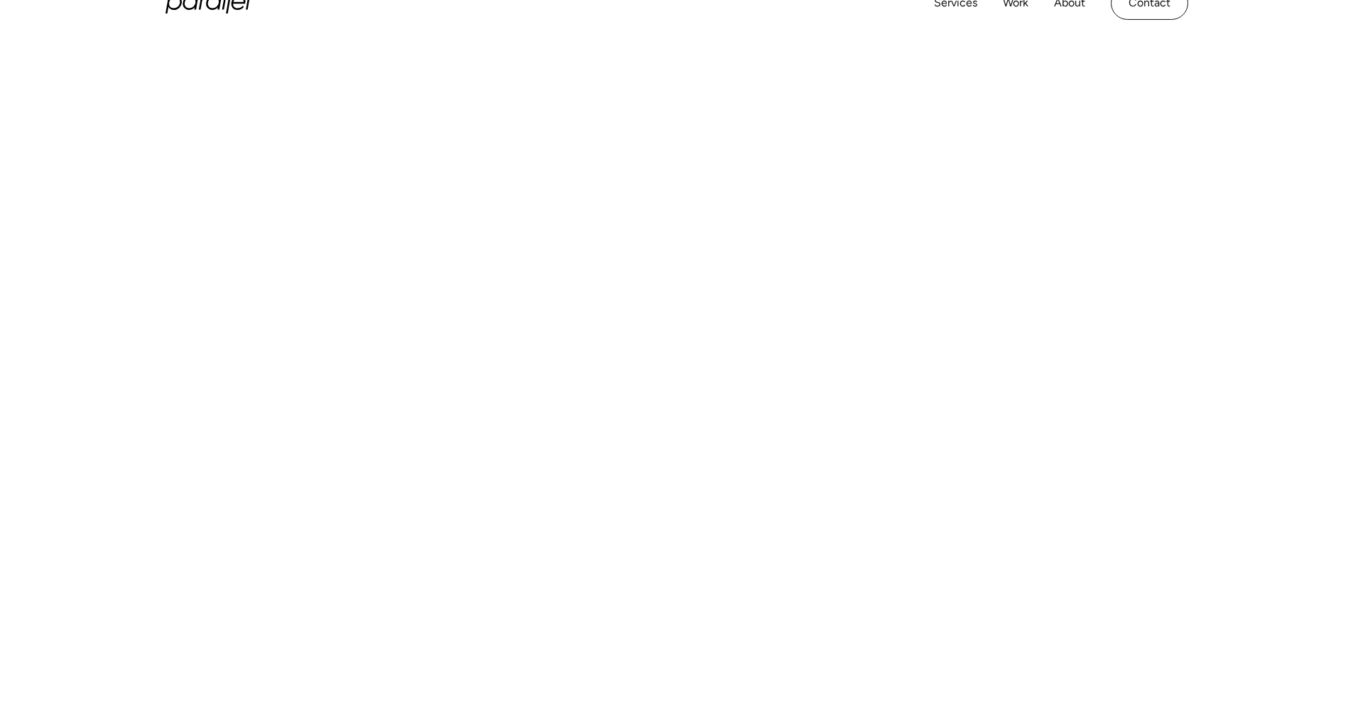
scroll to position [426, 0]
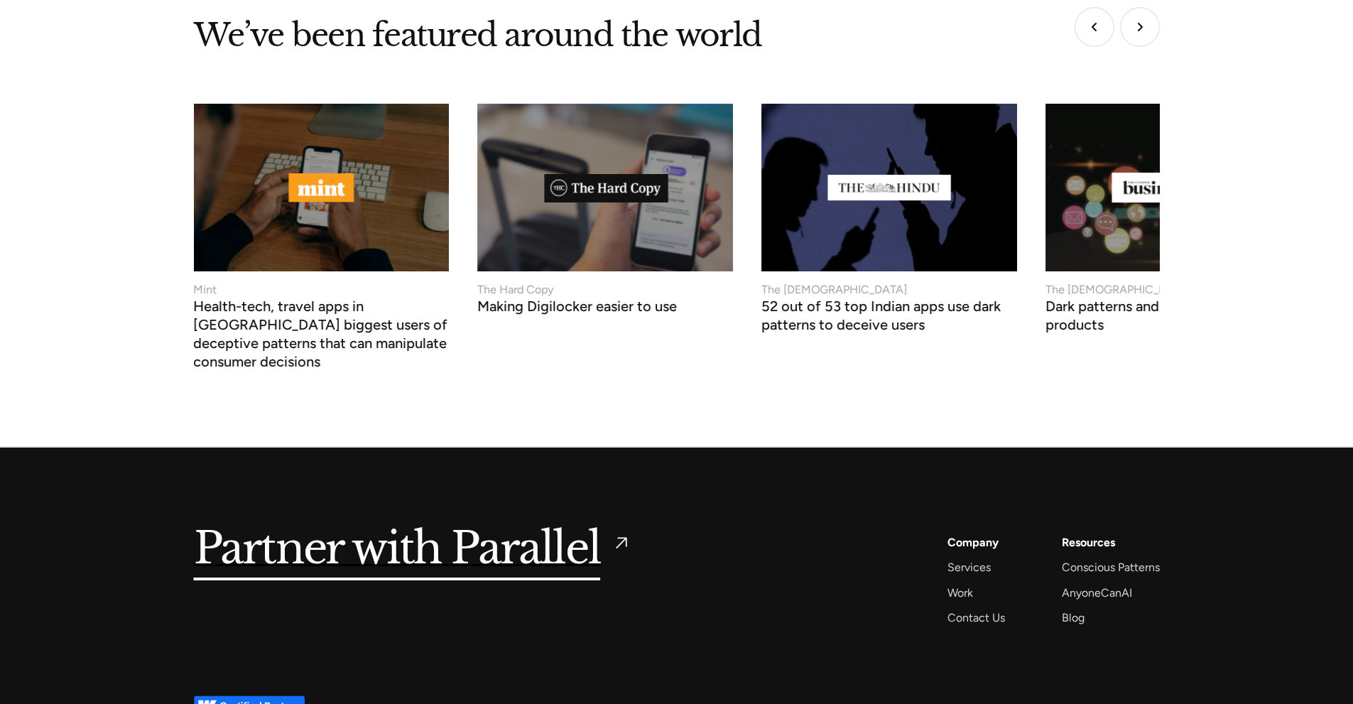
scroll to position [5392, 0]
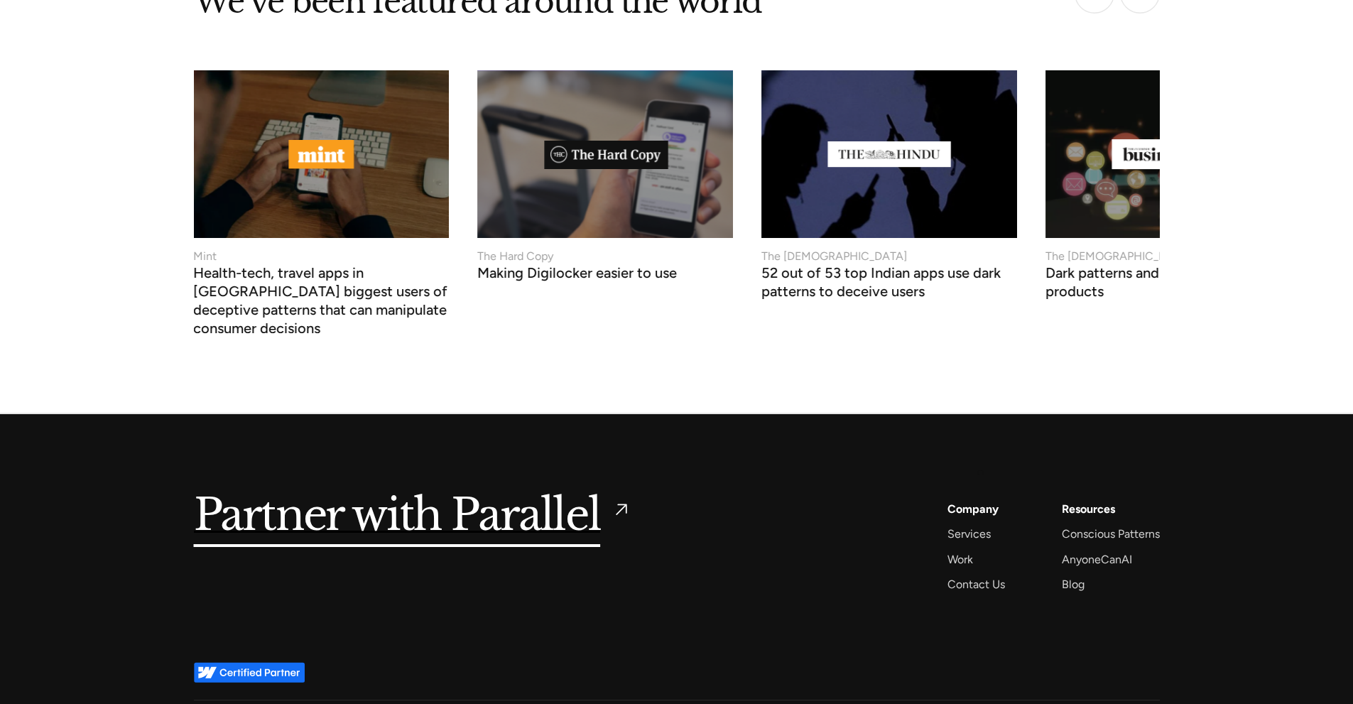
click at [980, 499] on div "Company" at bounding box center [973, 508] width 51 height 19
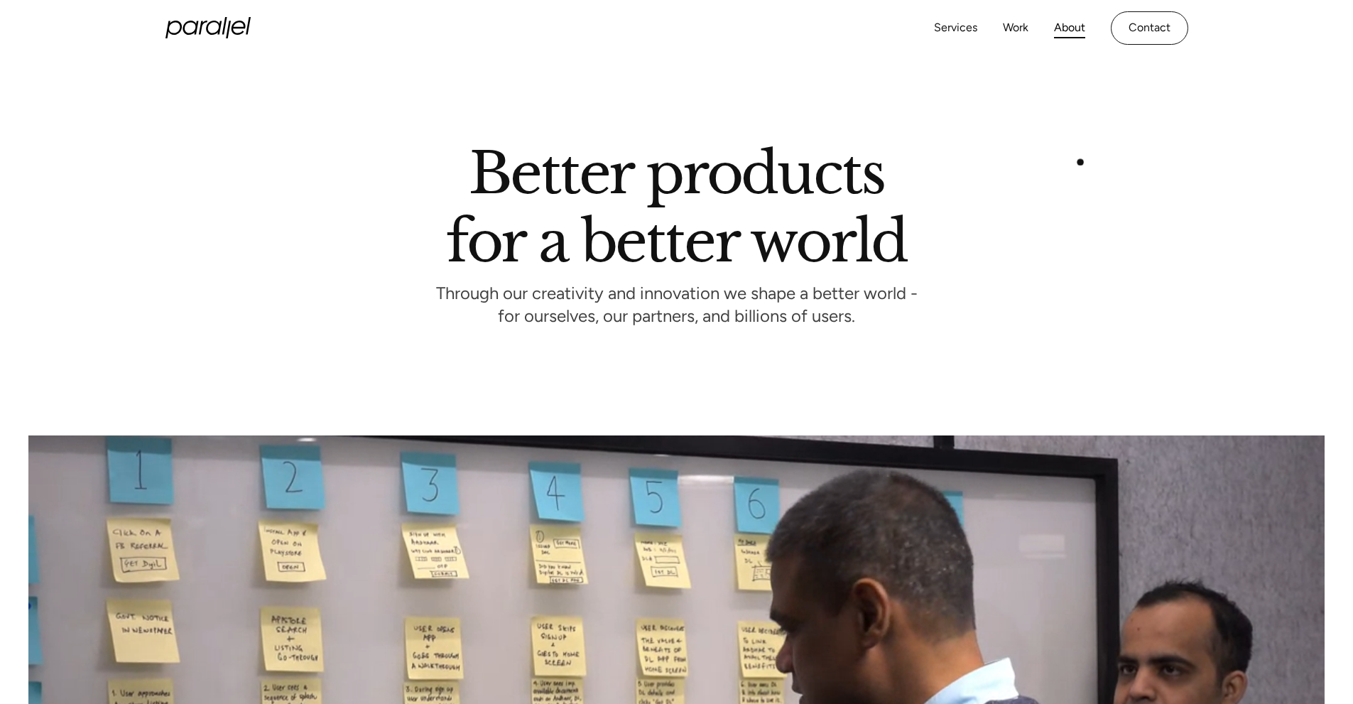
click at [1076, 166] on div "Better products for a better world Through our creativity and innovation we sha…" at bounding box center [677, 237] width 966 height 169
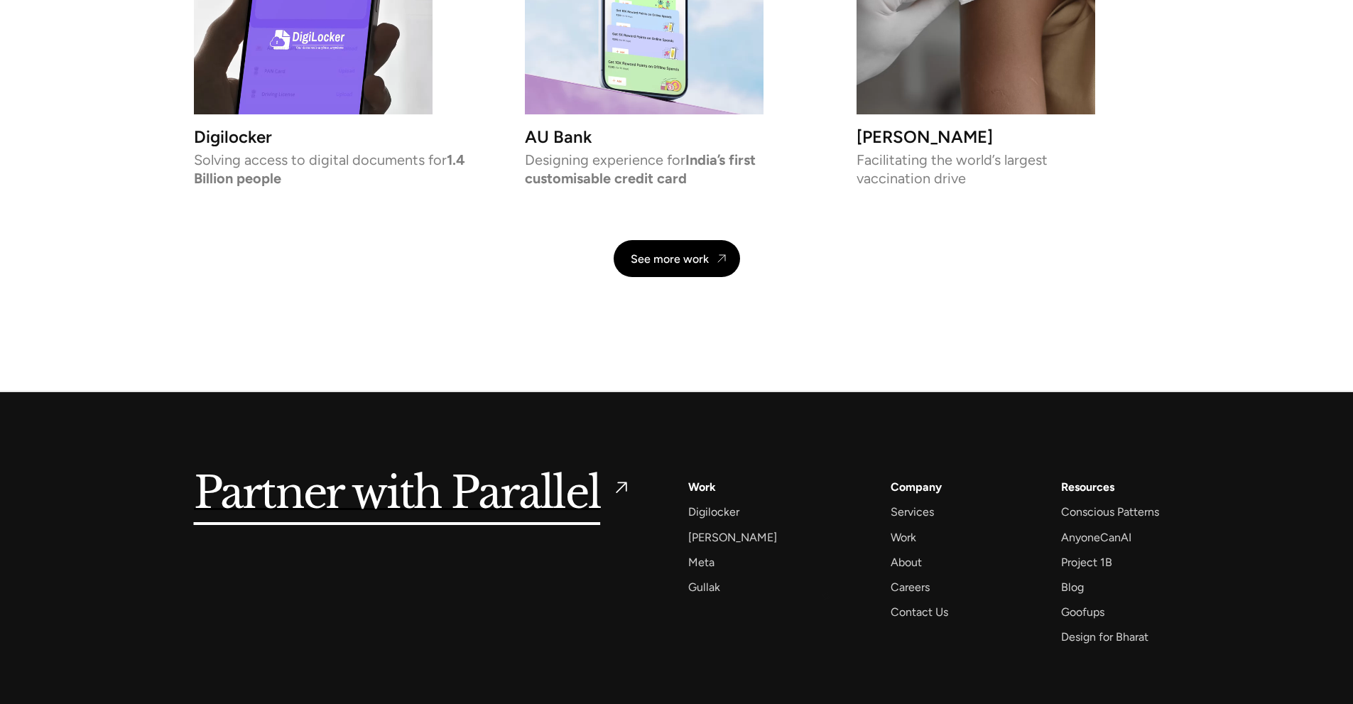
scroll to position [3355, 0]
